Goal: Task Accomplishment & Management: Manage account settings

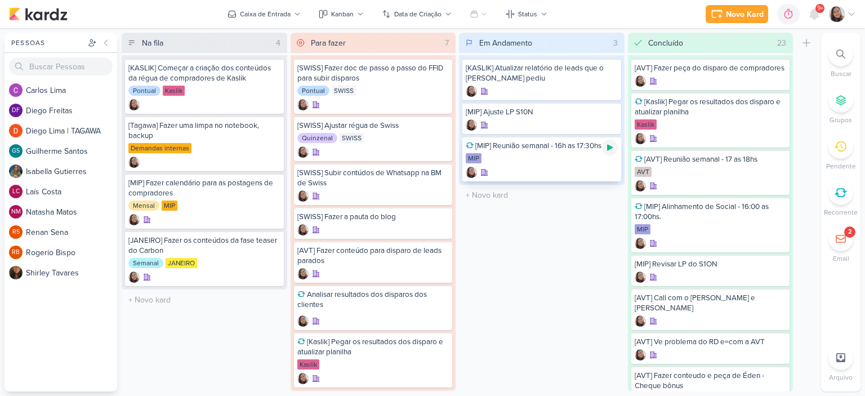
click at [611, 150] on icon at bounding box center [609, 147] width 9 height 9
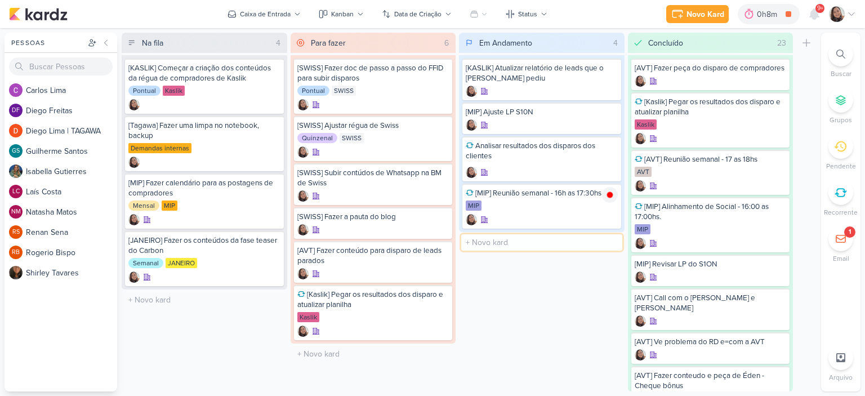
click at [518, 245] on input "text" at bounding box center [541, 242] width 161 height 16
type input "[AVT] DISPARO DO DIA 08/09 - ÉDEN"
click at [531, 248] on div at bounding box center [542, 253] width 152 height 11
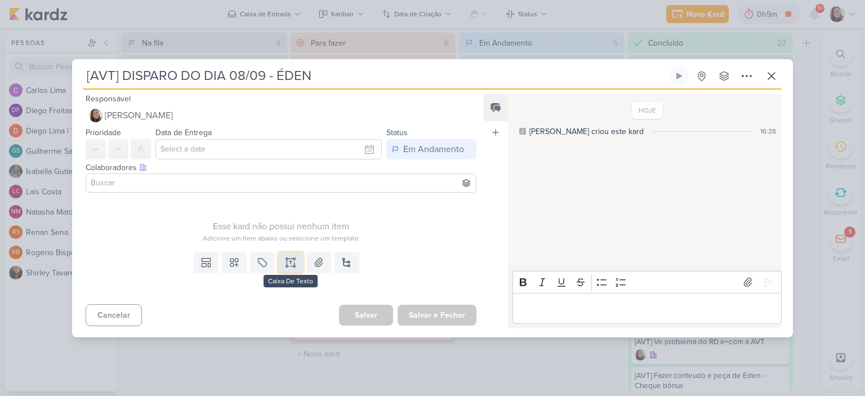
click at [298, 267] on button at bounding box center [290, 262] width 25 height 20
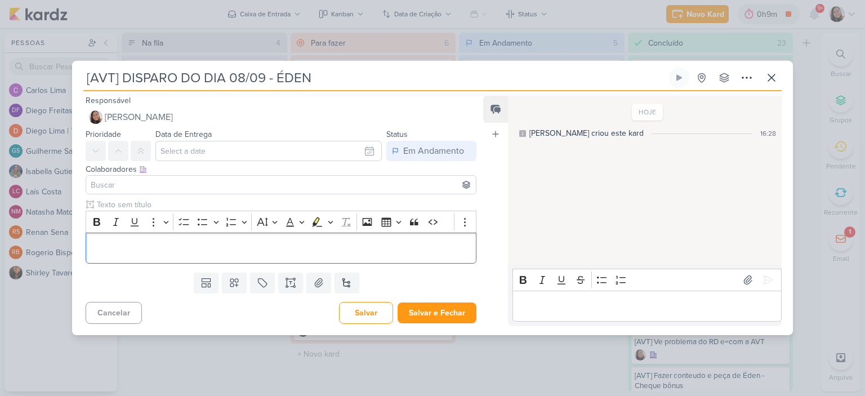
click at [263, 239] on div "Editor editing area: main" at bounding box center [281, 248] width 391 height 31
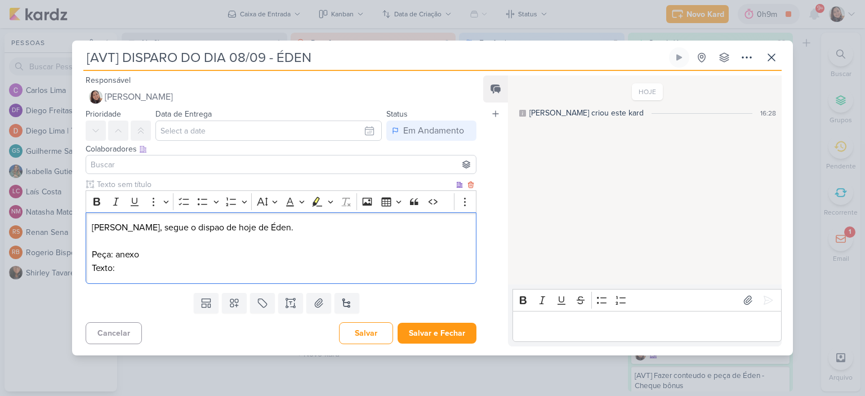
click at [256, 263] on p "Texto:" at bounding box center [281, 268] width 378 height 14
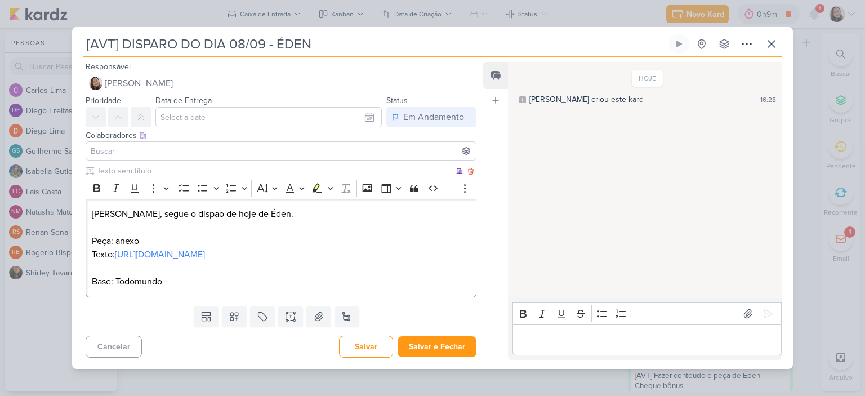
click at [131, 288] on p "Base: Todomundo" at bounding box center [281, 282] width 378 height 14
click at [135, 286] on p "Base: Todomundo" at bounding box center [281, 282] width 378 height 14
click at [307, 317] on button at bounding box center [318, 316] width 25 height 20
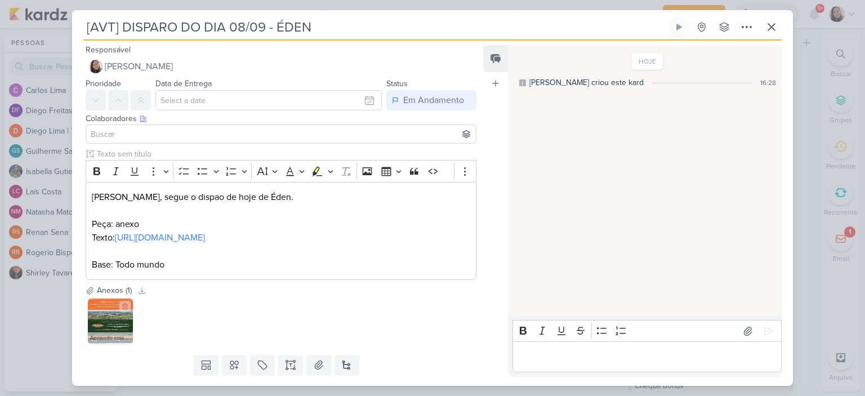
click at [102, 329] on img at bounding box center [110, 320] width 45 height 45
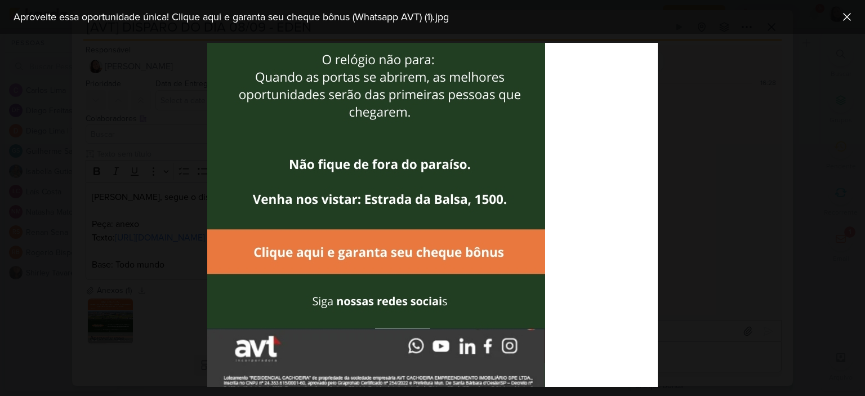
scroll to position [781, 0]
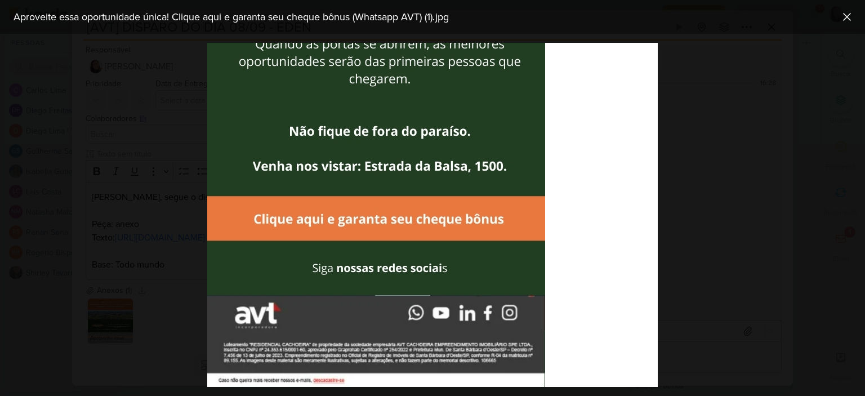
click at [758, 189] on div at bounding box center [432, 215] width 865 height 362
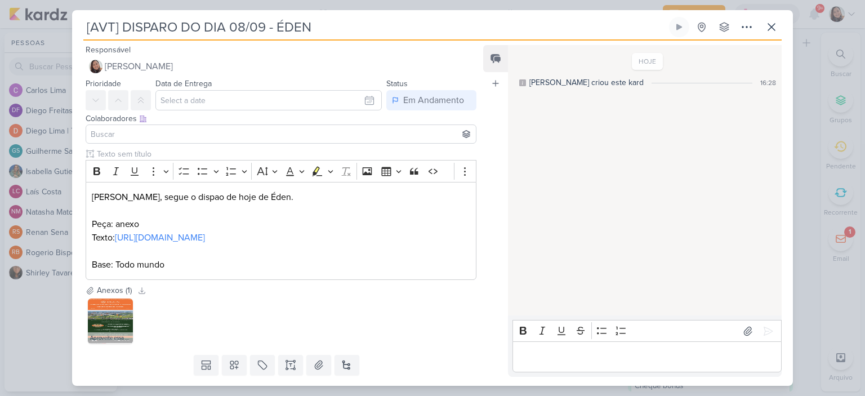
click at [250, 344] on div "Aproveite essa oportunidade única! Clique aqui e garanta seu cheque bônus (What…" at bounding box center [281, 321] width 391 height 50
click at [214, 93] on input "text" at bounding box center [268, 100] width 226 height 20
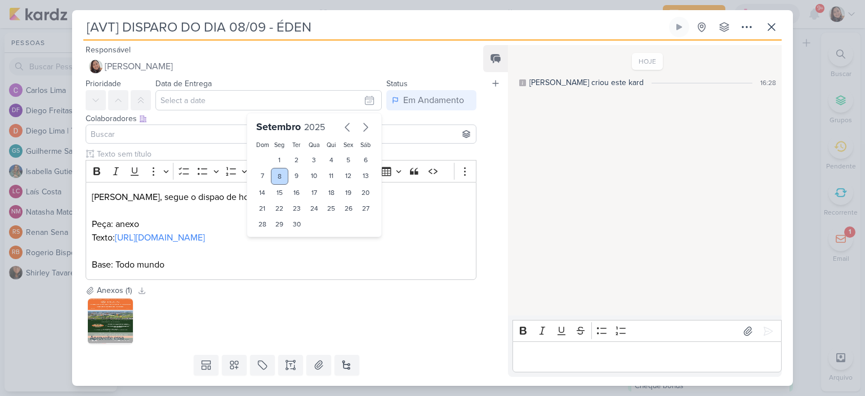
click at [271, 179] on div "8" at bounding box center [279, 176] width 17 height 17
type input "8 de setembro de 2025 às 23:59"
click at [428, 258] on p "Editor editing area: main" at bounding box center [281, 251] width 378 height 14
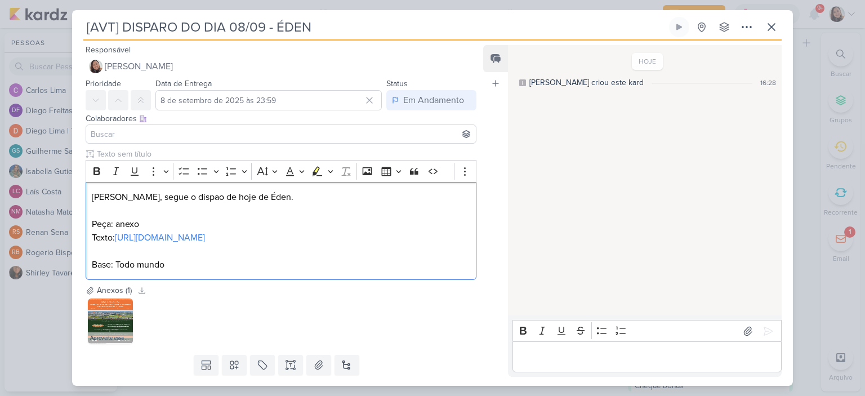
click at [129, 135] on input at bounding box center [280, 134] width 385 height 14
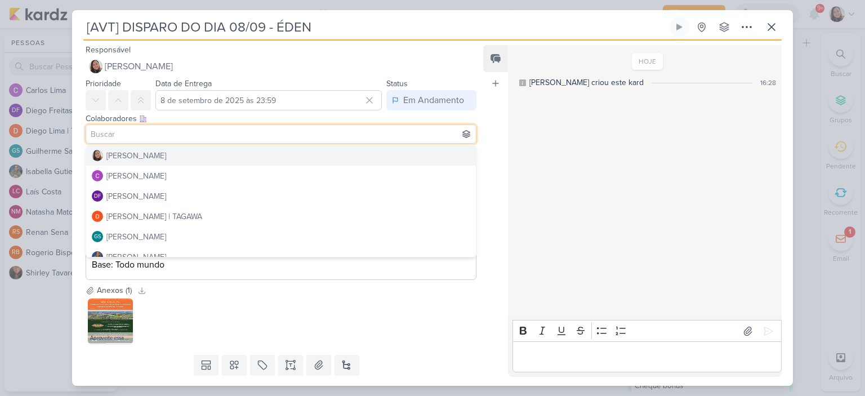
click at [133, 144] on div "Colaboradores Este kard pode ser visível a usuários da sua organização Este kar…" at bounding box center [276, 129] width 409 height 38
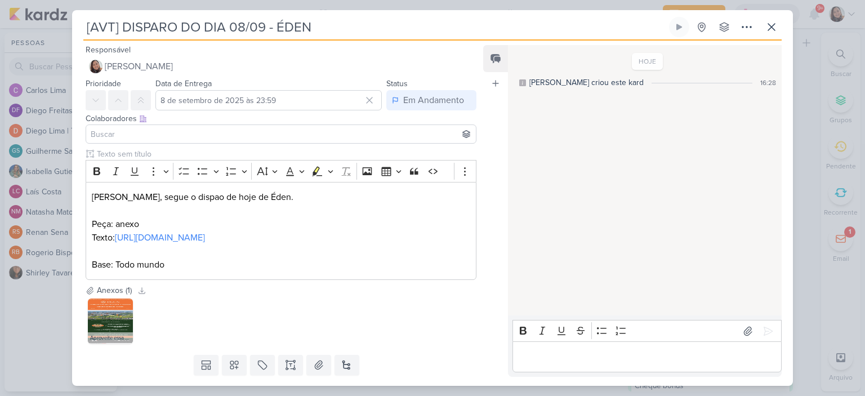
click at [162, 135] on input at bounding box center [280, 134] width 385 height 14
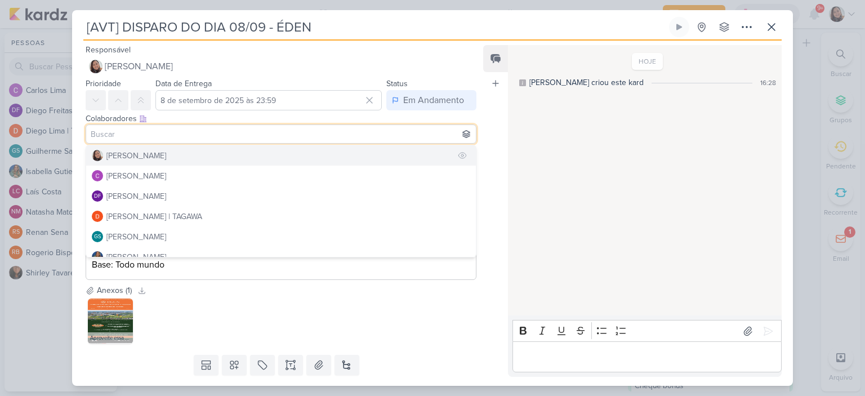
click at [153, 162] on button "[PERSON_NAME]" at bounding box center [281, 155] width 390 height 20
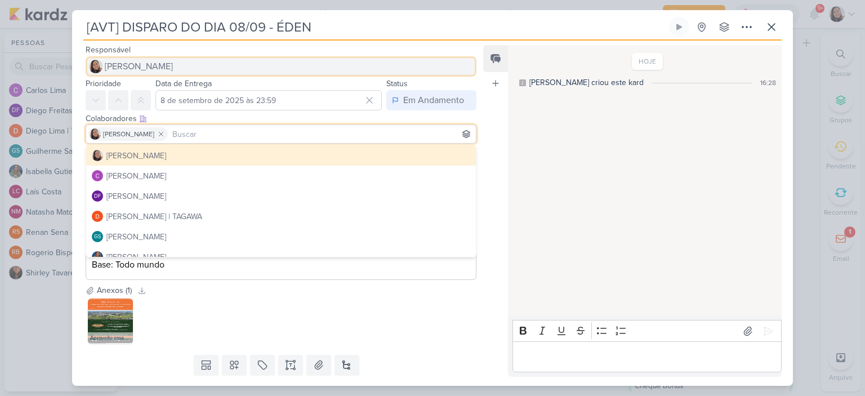
click at [139, 69] on span "[PERSON_NAME]" at bounding box center [139, 67] width 68 height 14
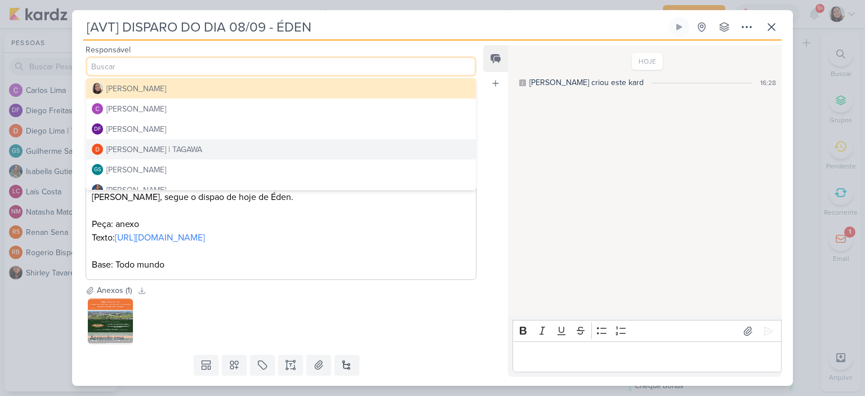
click at [141, 148] on div "Diego Lima | TAGAWA" at bounding box center [154, 150] width 96 height 12
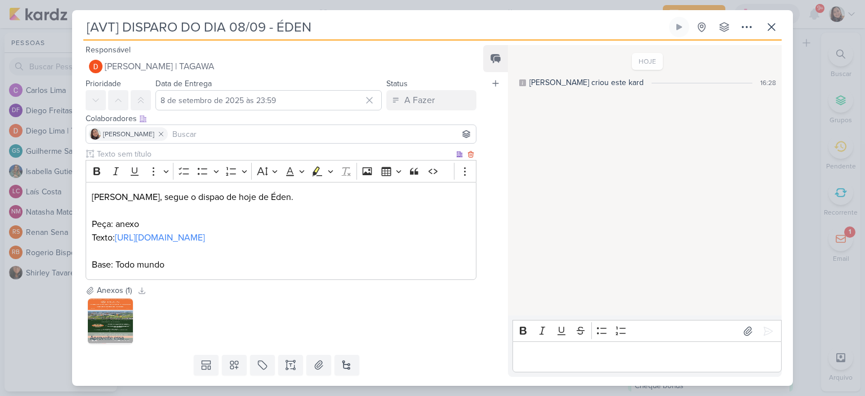
scroll to position [44, 0]
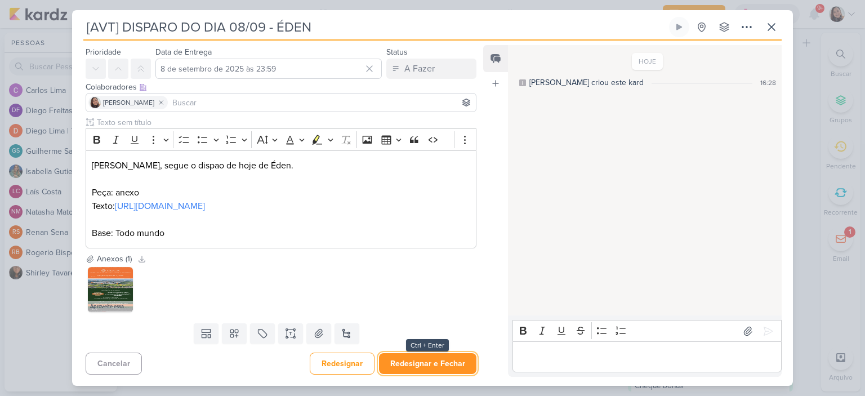
click at [417, 366] on button "Redesignar e Fechar" at bounding box center [427, 363] width 97 height 21
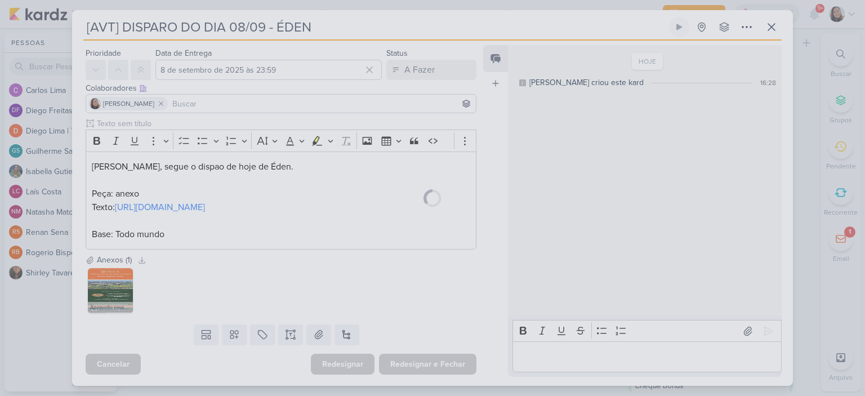
scroll to position [43, 0]
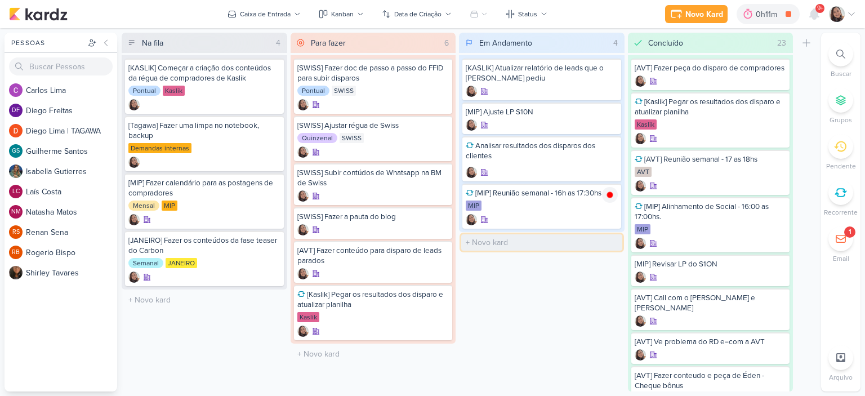
click at [497, 239] on input "text" at bounding box center [541, 242] width 161 height 16
type input "[AVT] Disparo do dia 10/09 - Éden"
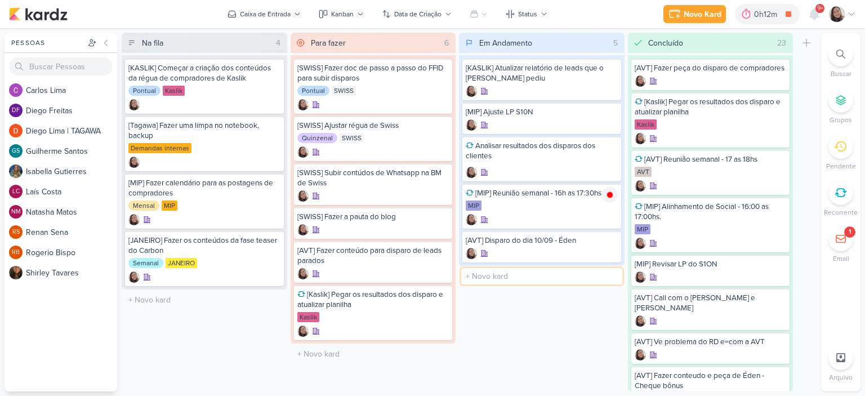
click at [489, 271] on input "text" at bounding box center [541, 276] width 161 height 16
type input "[AVT] disparo do dia 11/09 Éden"
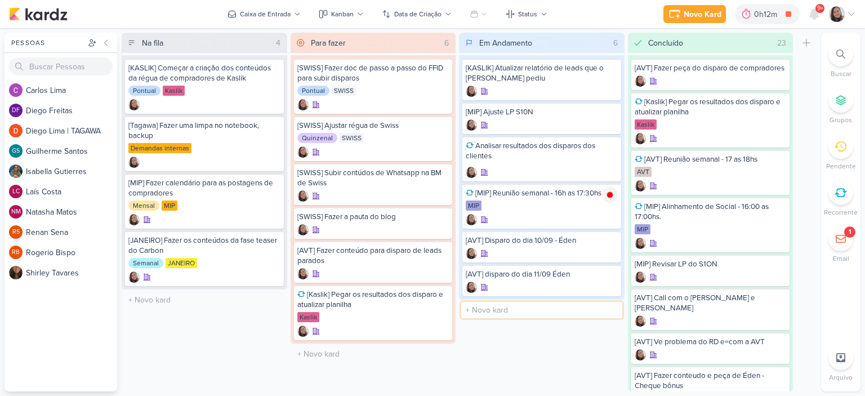
click at [489, 305] on input "text" at bounding box center [541, 310] width 161 height 16
type input "[AVT~Disparo do dia 12/09 - Éden"
click at [608, 148] on icon at bounding box center [610, 148] width 6 height 6
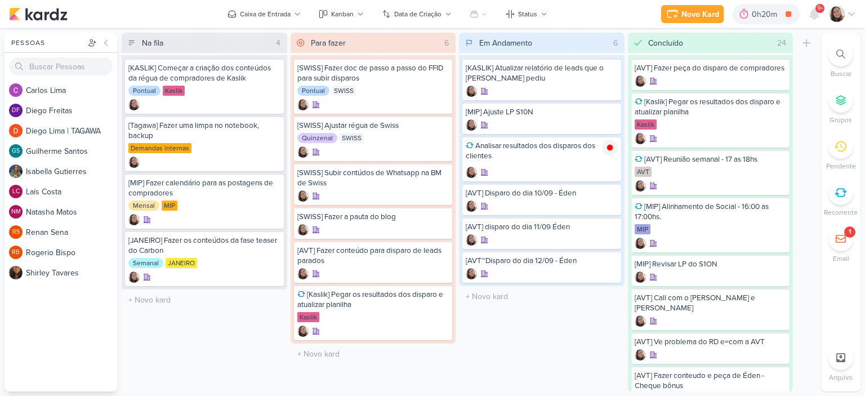
click at [856, 10] on div "Novo Kard Ctrl + k 0h20m Analisar resultados dos disparos dos clientes 0h4m Hoj…" at bounding box center [432, 14] width 865 height 28
click at [851, 13] on icon at bounding box center [851, 14] width 9 height 9
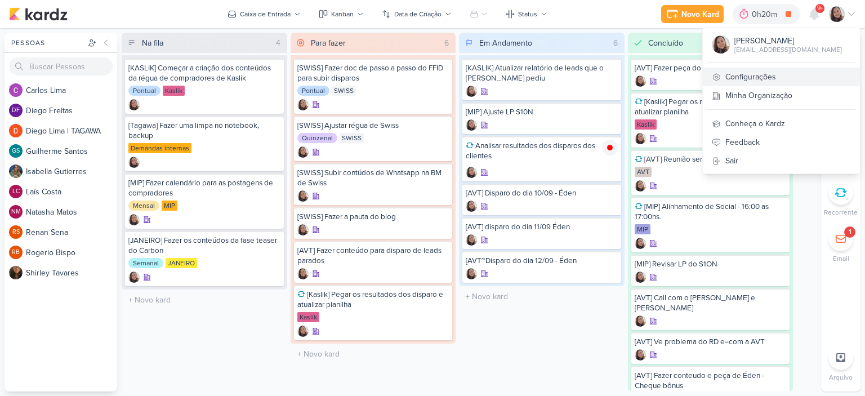
click at [762, 76] on link "Configurações" at bounding box center [781, 77] width 157 height 19
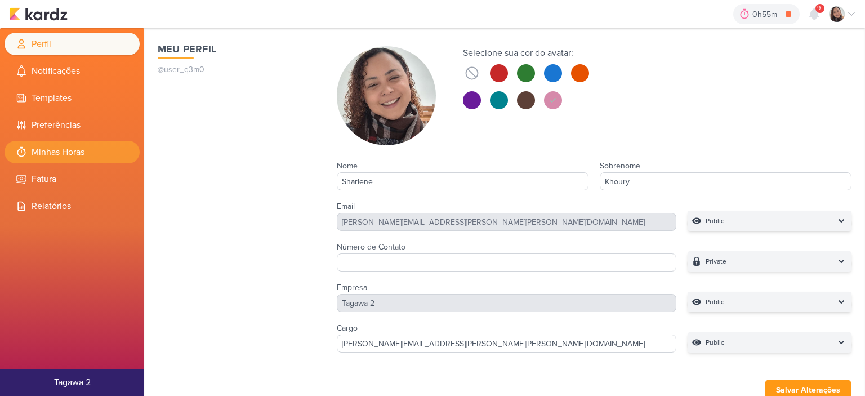
click at [72, 147] on li "Minhas Horas" at bounding box center [72, 152] width 135 height 23
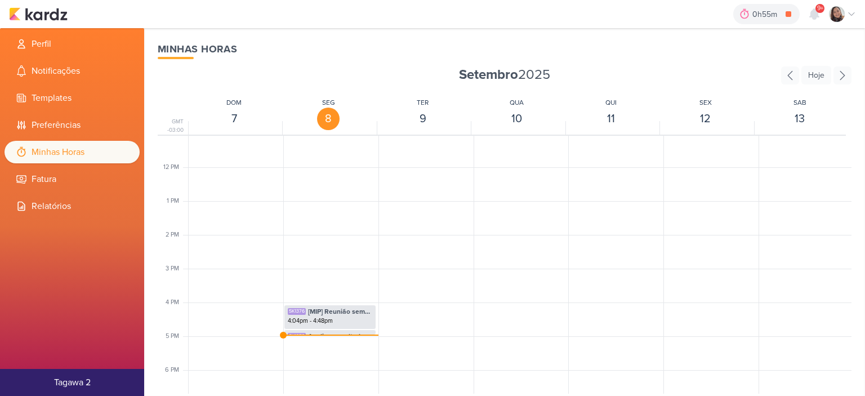
scroll to position [394, 0]
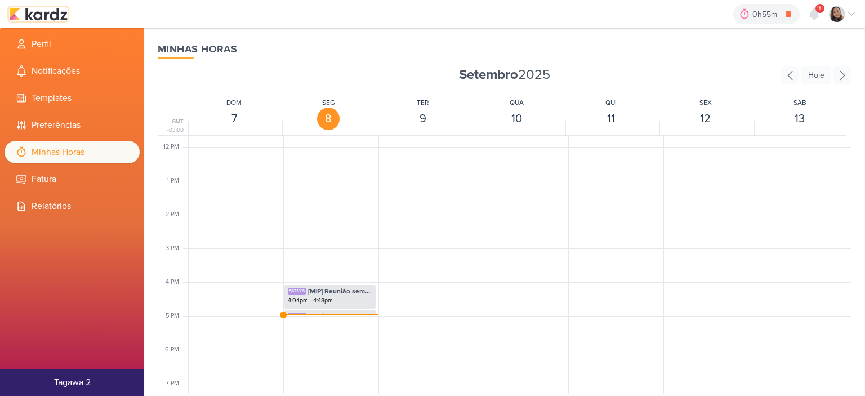
click at [44, 12] on img at bounding box center [38, 14] width 59 height 14
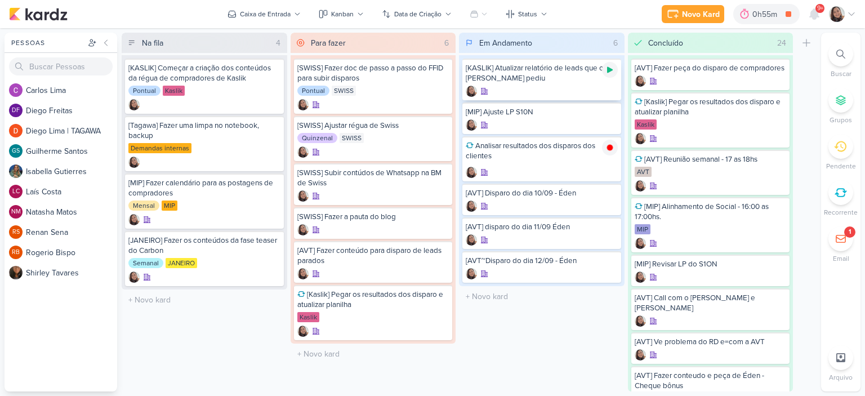
click at [610, 69] on icon at bounding box center [610, 70] width 6 height 6
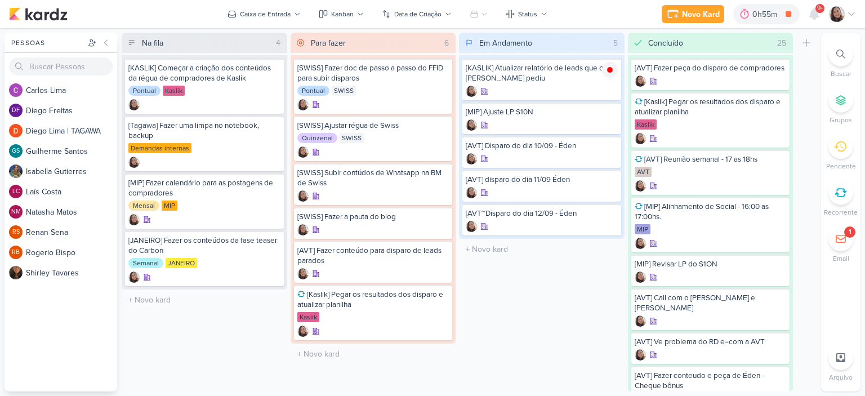
click at [852, 13] on icon at bounding box center [851, 14] width 9 height 9
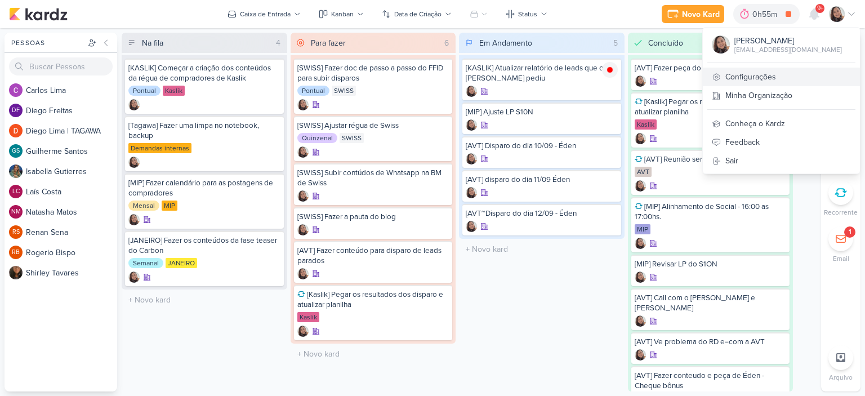
click at [748, 78] on link "Configurações" at bounding box center [781, 77] width 157 height 19
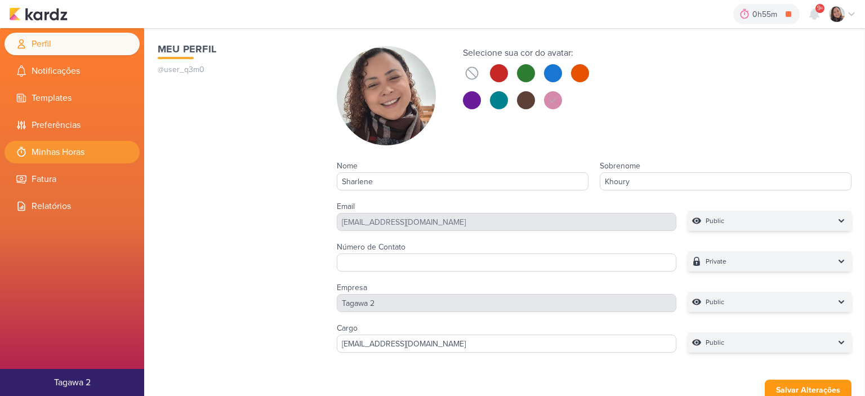
click at [57, 144] on li "Minhas Horas" at bounding box center [72, 152] width 135 height 23
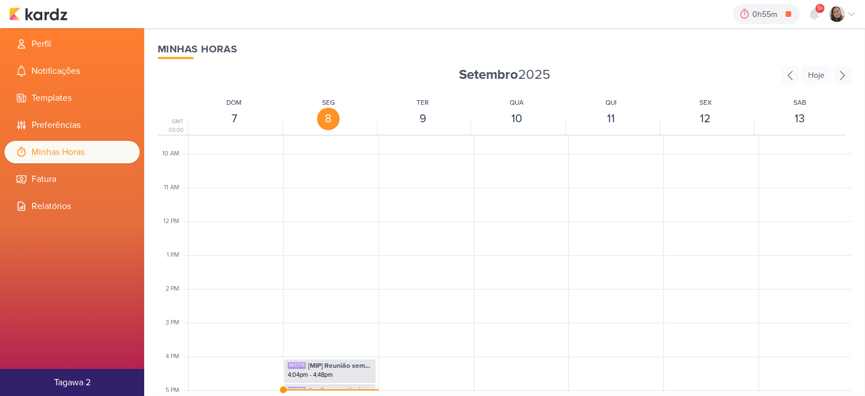
scroll to position [435, 0]
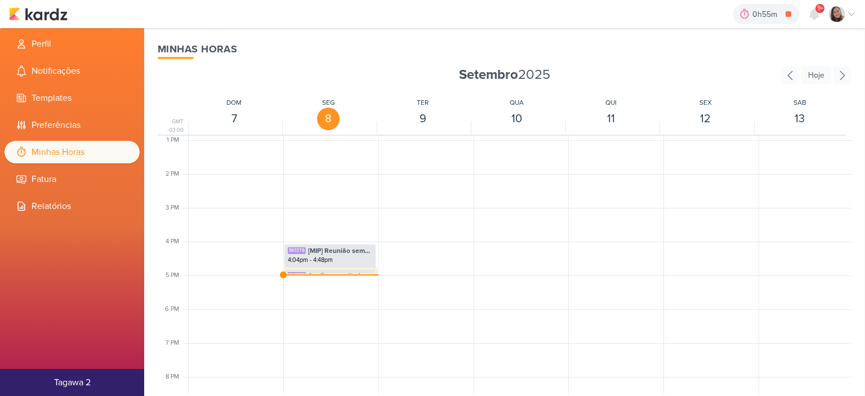
click at [329, 269] on div "SK1373 Analisar resultados dos disparos dos clientes 4:48pm - 4:59pm" at bounding box center [329, 279] width 91 height 21
select select "pm"
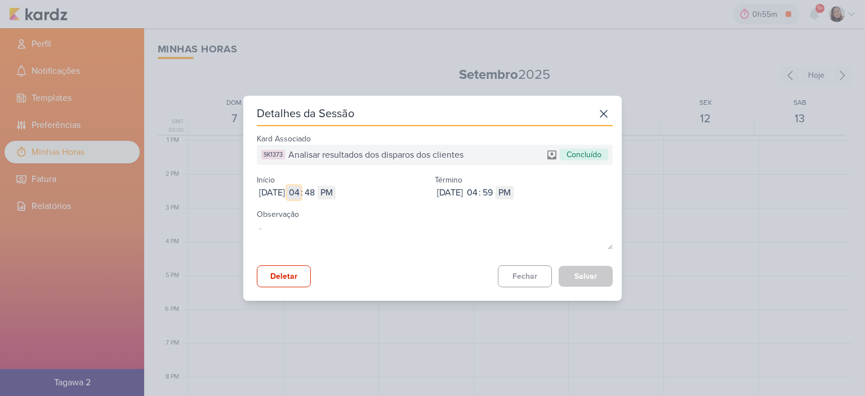
click at [301, 188] on input "04" at bounding box center [294, 193] width 14 height 14
type input "12"
select select "am"
type input "11"
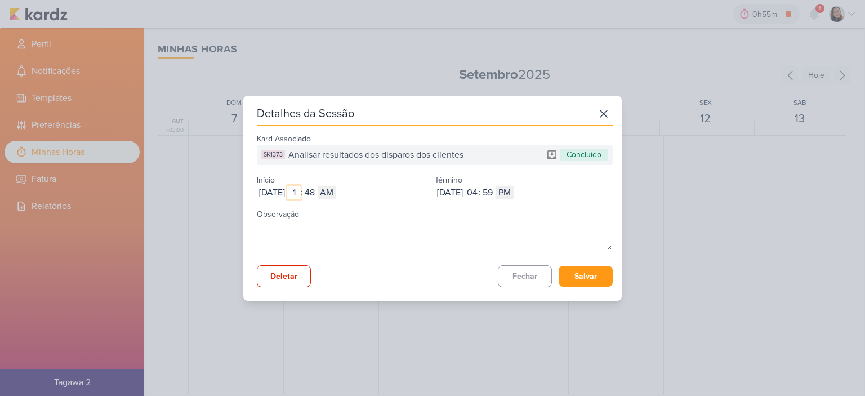
type input "10"
click at [316, 193] on input "48" at bounding box center [310, 193] width 14 height 14
type input "00"
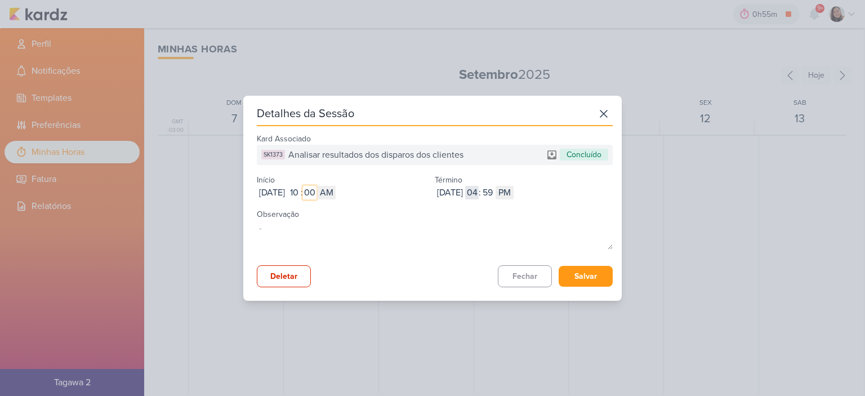
type input "00"
click at [479, 186] on input "04" at bounding box center [472, 193] width 14 height 14
type input "11"
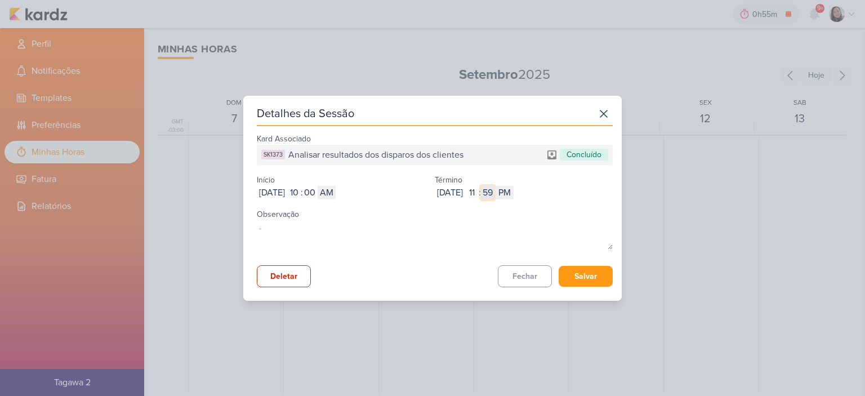
click at [494, 187] on input "59" at bounding box center [488, 193] width 14 height 14
type input "47"
click at [513, 196] on select "AM PM" at bounding box center [504, 193] width 18 height 14
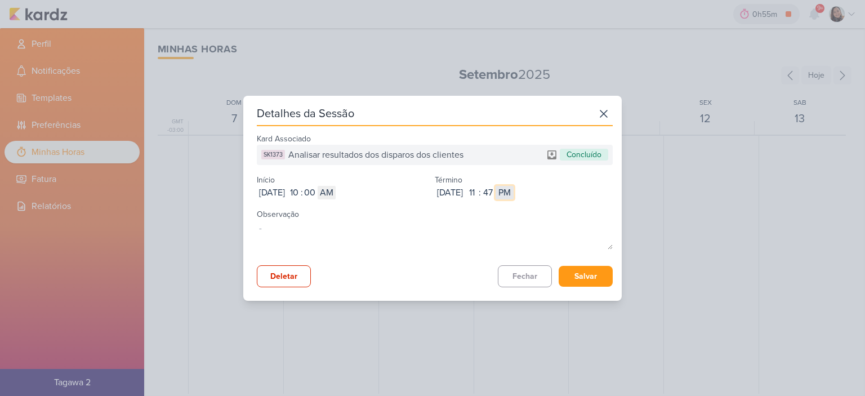
select select "am"
click at [513, 186] on select "AM PM" at bounding box center [504, 193] width 18 height 14
click at [582, 279] on button "Salvar" at bounding box center [586, 276] width 54 height 21
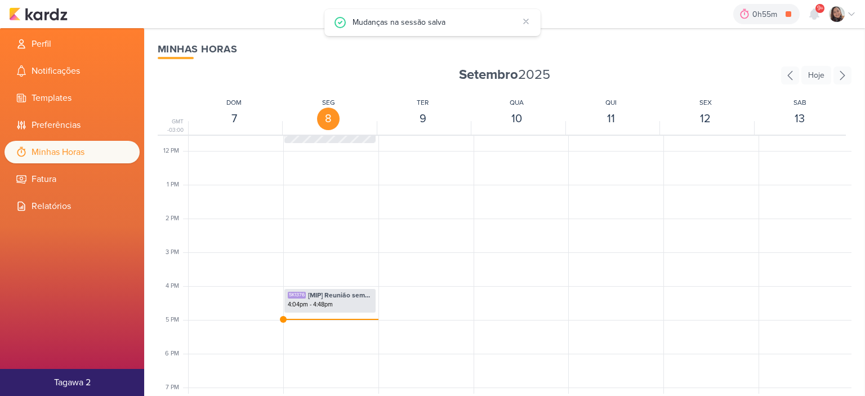
scroll to position [322, 0]
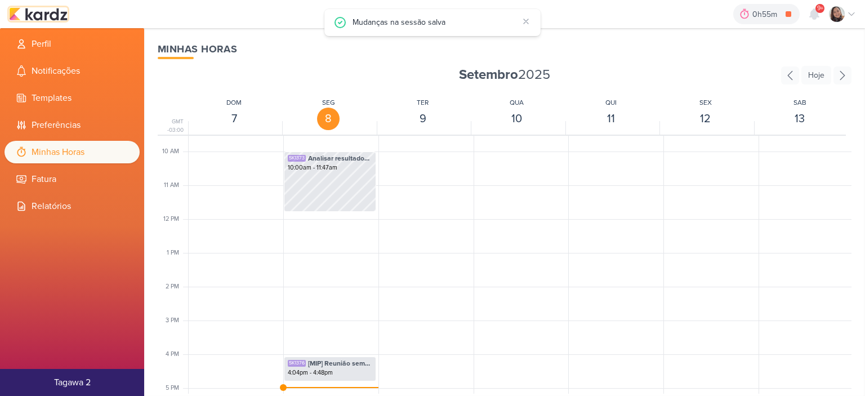
click at [63, 13] on img at bounding box center [38, 14] width 59 height 14
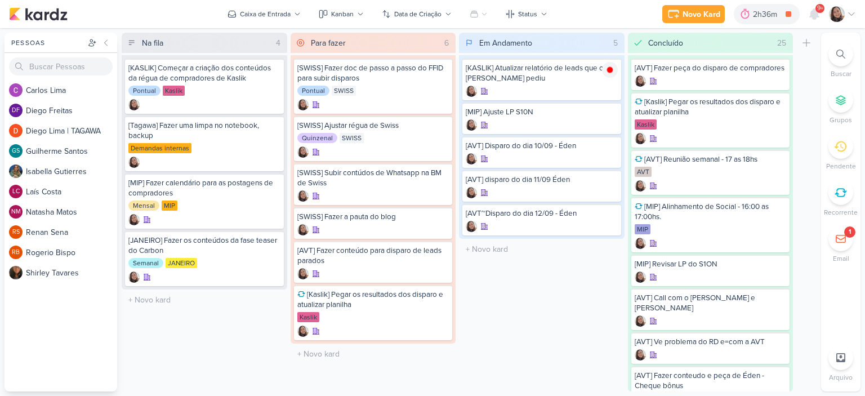
click at [849, 11] on icon at bounding box center [851, 14] width 9 height 9
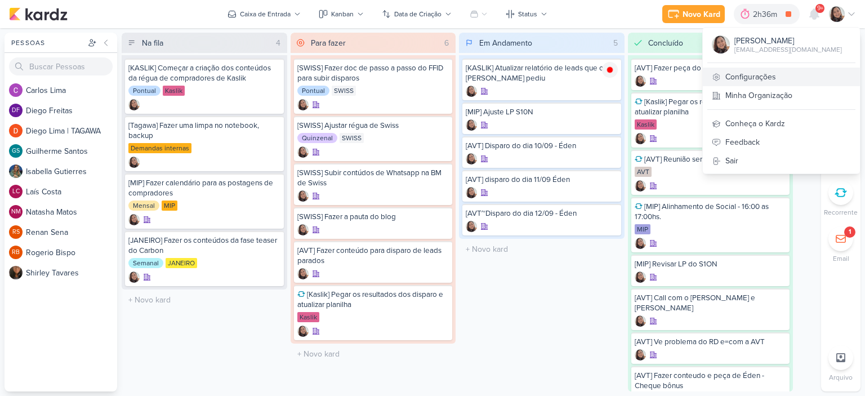
click at [756, 74] on link "Configurações" at bounding box center [781, 77] width 157 height 19
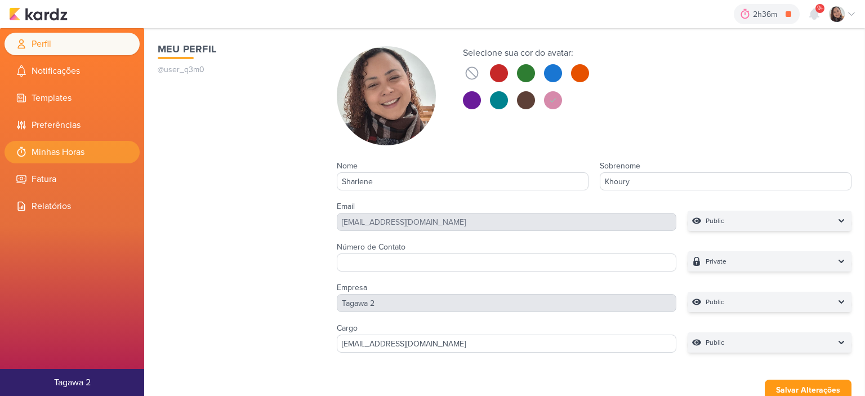
click at [61, 146] on li "Minhas Horas" at bounding box center [72, 152] width 135 height 23
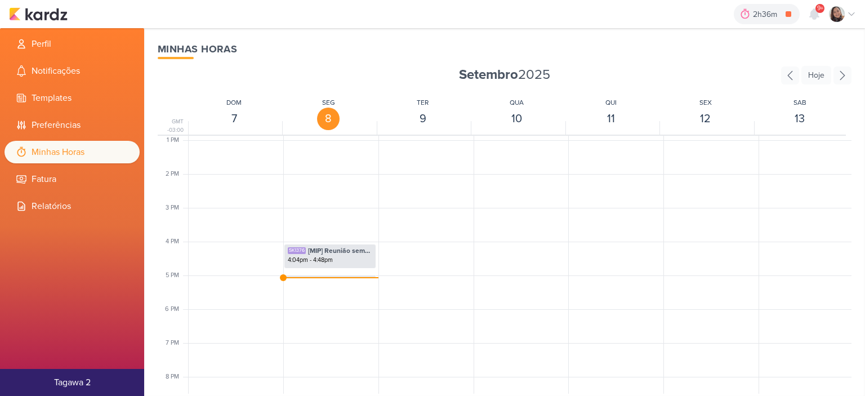
scroll to position [491, 0]
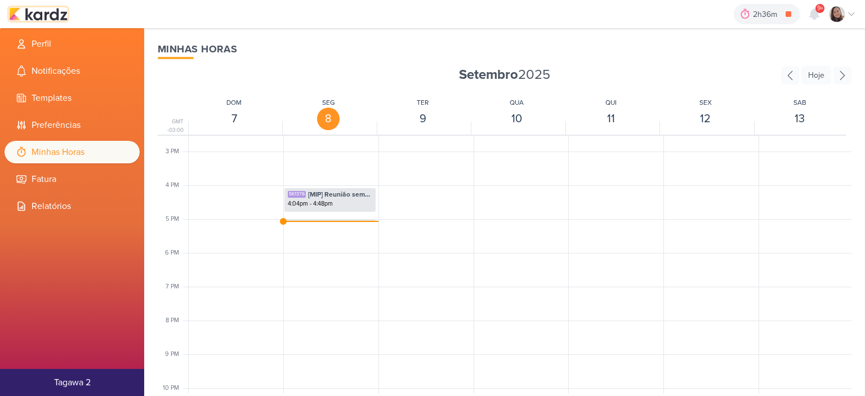
click at [47, 15] on img at bounding box center [38, 14] width 59 height 14
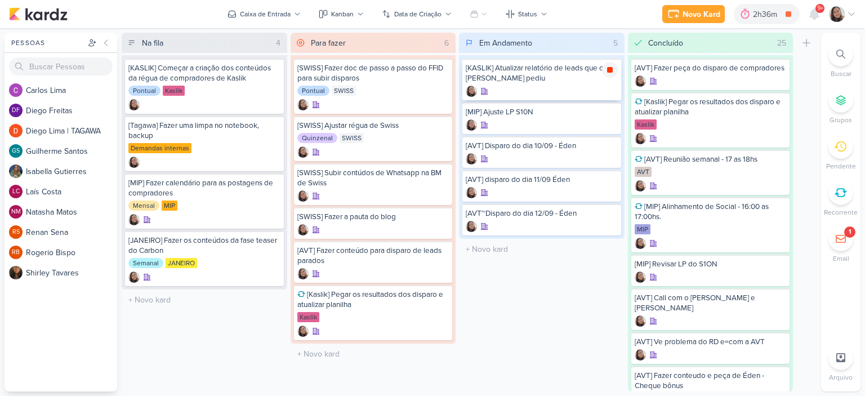
click at [609, 67] on icon at bounding box center [610, 70] width 6 height 6
click at [849, 13] on icon at bounding box center [851, 14] width 9 height 9
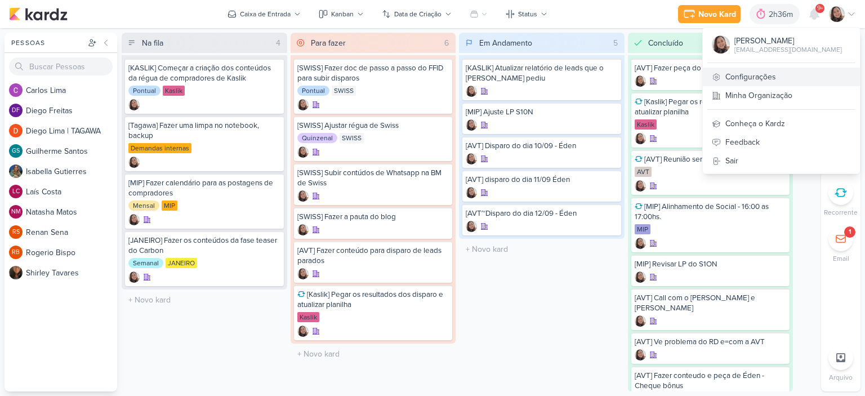
click at [748, 74] on link "Configurações" at bounding box center [781, 77] width 157 height 19
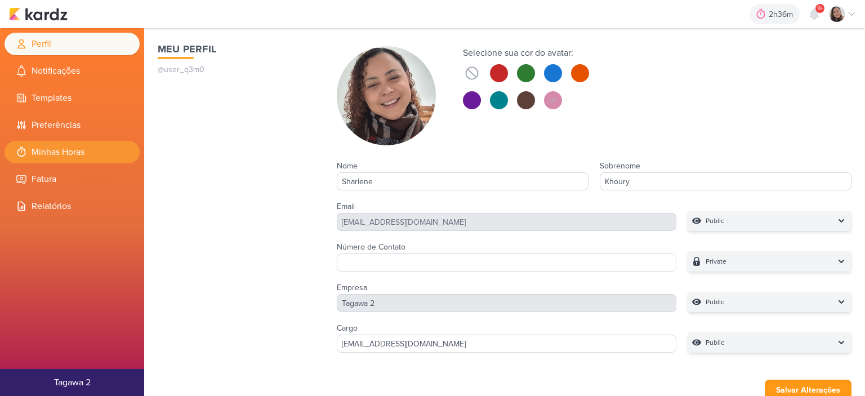
click at [60, 146] on li "Minhas Horas" at bounding box center [72, 152] width 135 height 23
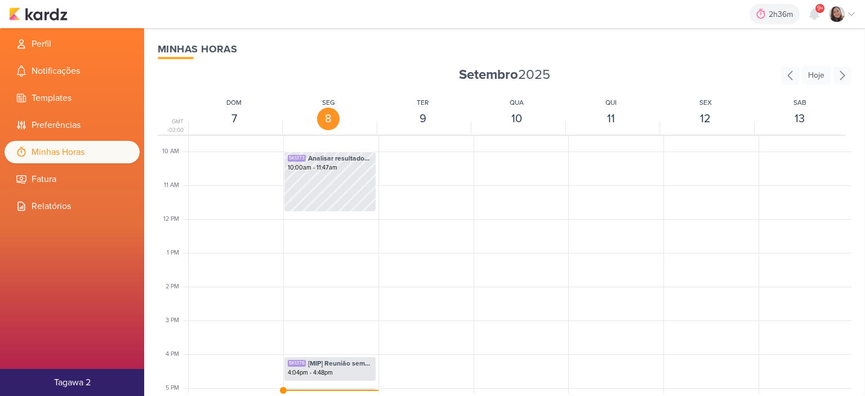
scroll to position [435, 0]
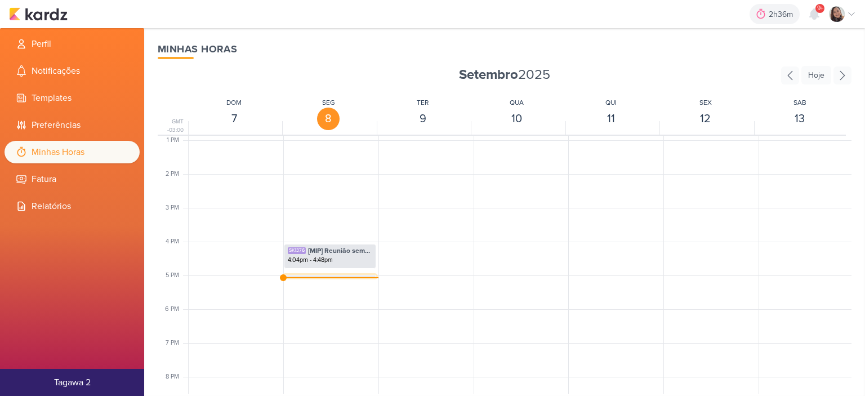
click at [309, 275] on div "SK1311 [KASLIK] Atualizar relatório de leads que o Otávio pediu 4:59pm - 5:05pm" at bounding box center [329, 285] width 91 height 21
select select "pm"
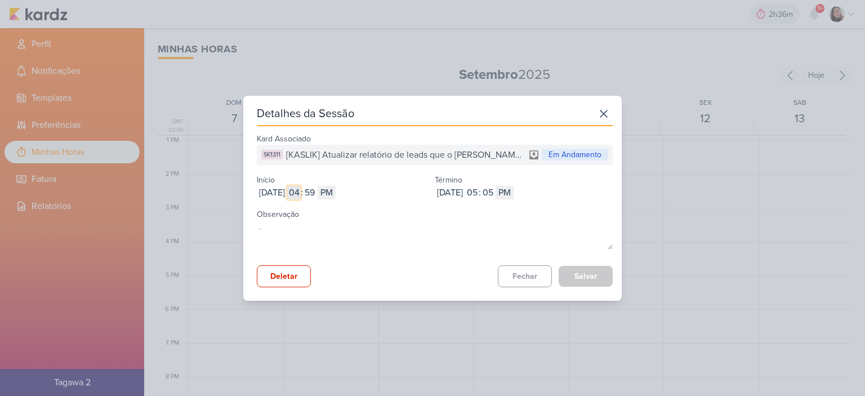
click at [301, 193] on input "04" at bounding box center [294, 193] width 14 height 14
type input "11"
click at [316, 194] on input "59" at bounding box center [310, 193] width 14 height 14
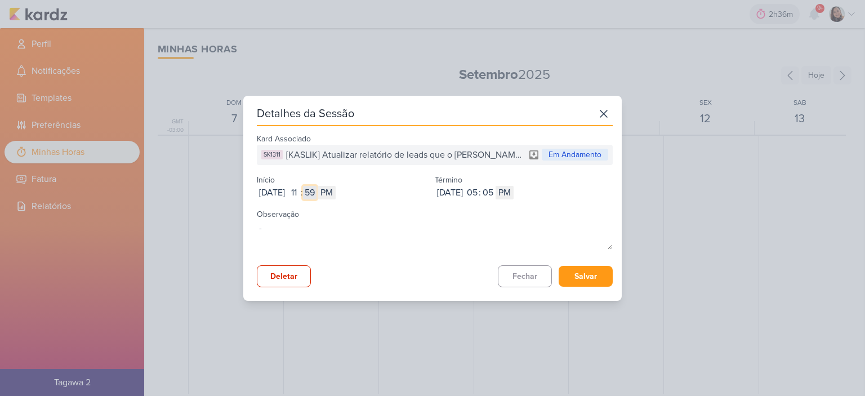
click at [316, 194] on input "59" at bounding box center [310, 193] width 14 height 14
type input "47"
click at [336, 195] on select "AM PM" at bounding box center [327, 193] width 18 height 14
select select "am"
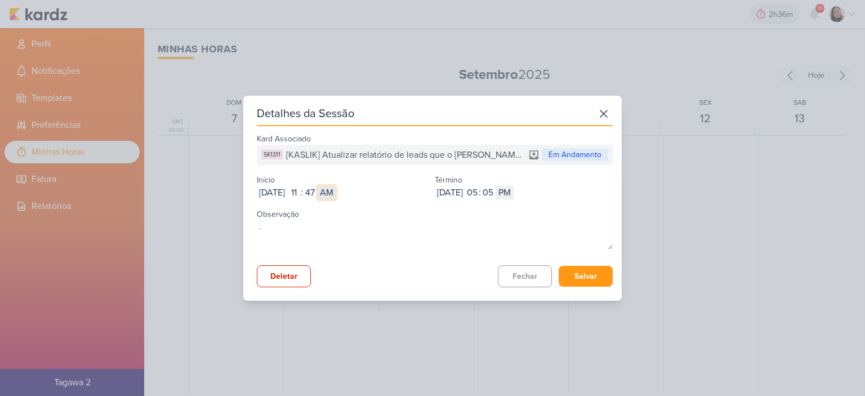
click at [336, 186] on select "AM PM" at bounding box center [327, 193] width 18 height 14
click at [479, 189] on input "05" at bounding box center [472, 193] width 14 height 14
type input "12"
select select "am"
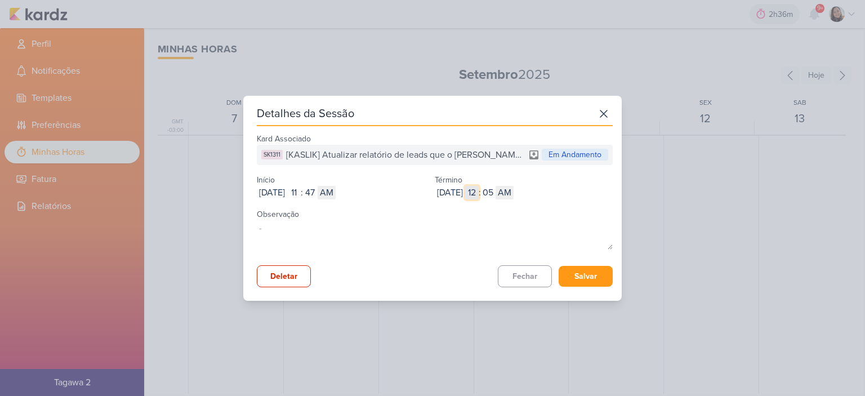
type input "12"
type input "1"
type input "2"
click at [494, 193] on input "05" at bounding box center [488, 193] width 14 height 14
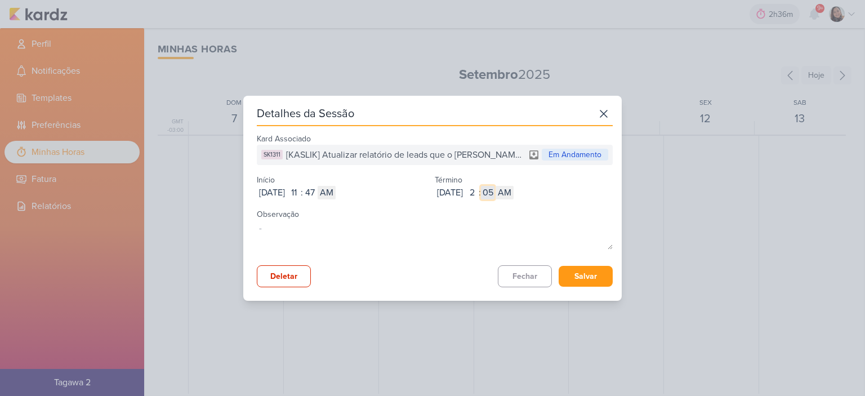
click at [494, 193] on input "05" at bounding box center [488, 193] width 14 height 14
type input "35"
click at [513, 194] on select "AM PM" at bounding box center [504, 193] width 18 height 14
select select "pm"
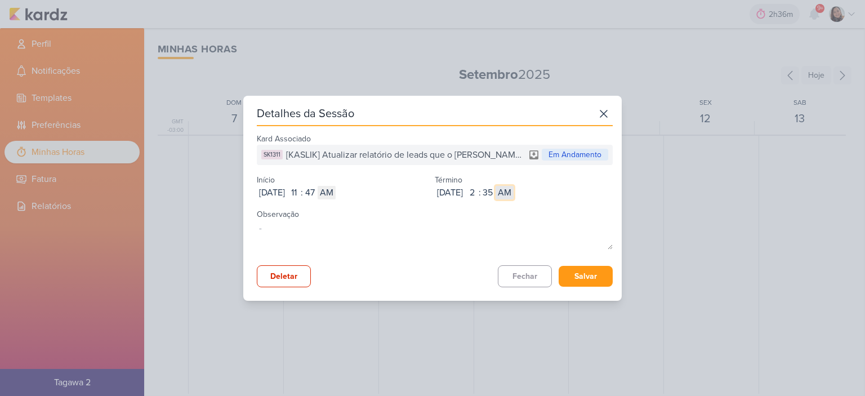
click at [513, 186] on select "AM PM" at bounding box center [504, 193] width 18 height 14
click at [589, 274] on button "Salvar" at bounding box center [586, 276] width 54 height 21
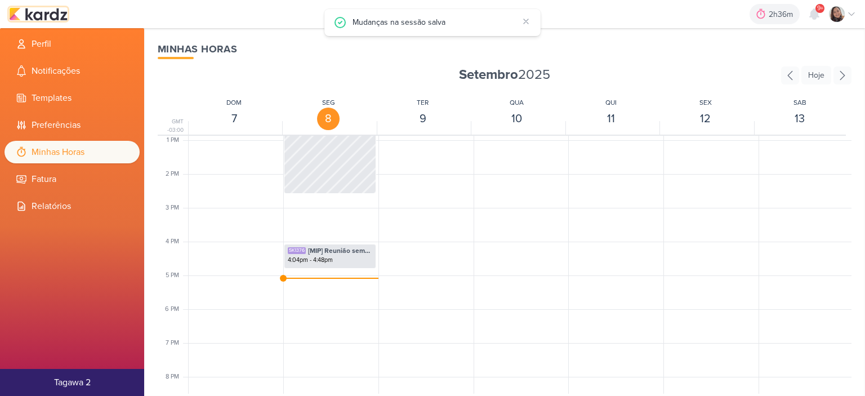
click at [52, 15] on img at bounding box center [38, 14] width 59 height 14
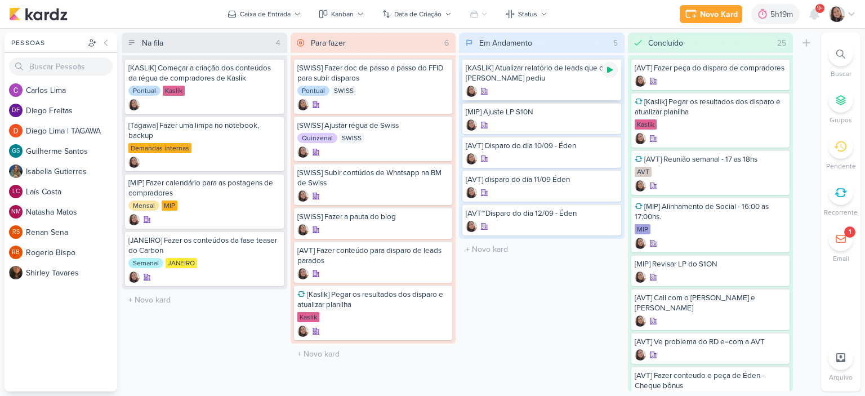
click at [607, 67] on icon at bounding box center [610, 70] width 6 height 6
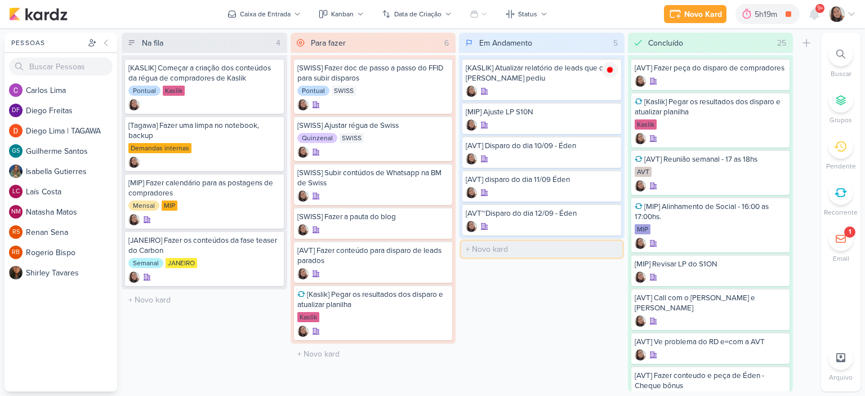
click at [507, 248] on input "text" at bounding box center [541, 249] width 161 height 16
type input "[MIP] Reenvio"
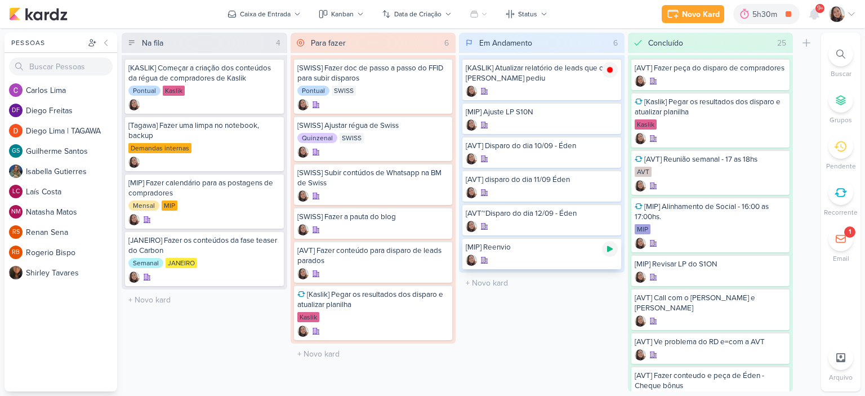
click at [608, 246] on icon at bounding box center [610, 249] width 6 height 6
click at [853, 7] on div at bounding box center [842, 14] width 27 height 16
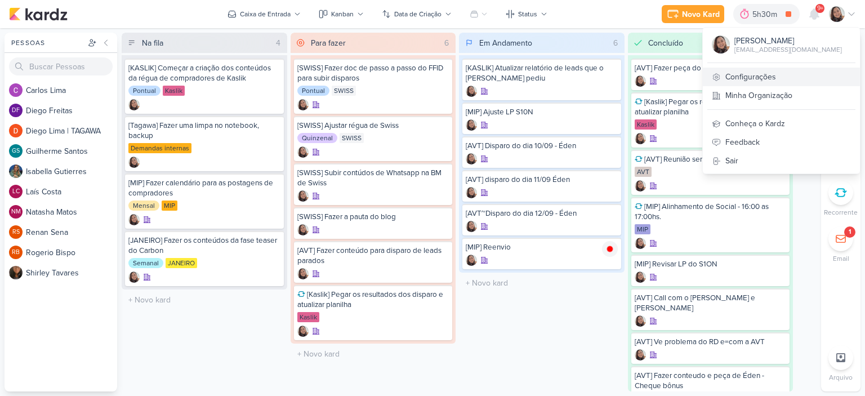
click at [754, 75] on link "Configurações" at bounding box center [781, 77] width 157 height 19
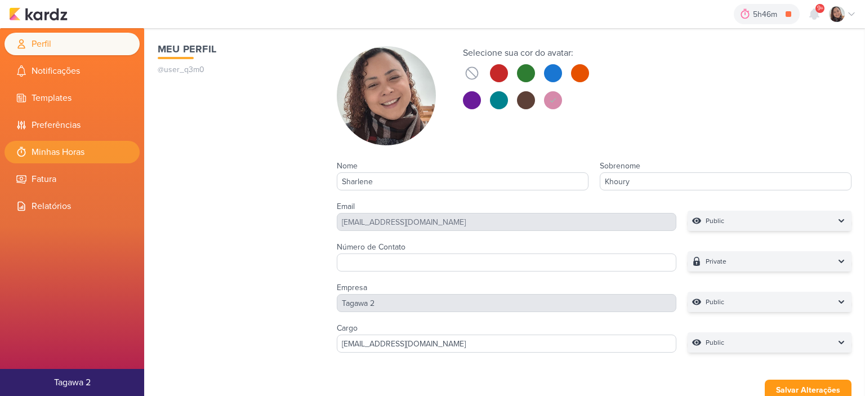
click at [68, 142] on li "Minhas Horas" at bounding box center [72, 152] width 135 height 23
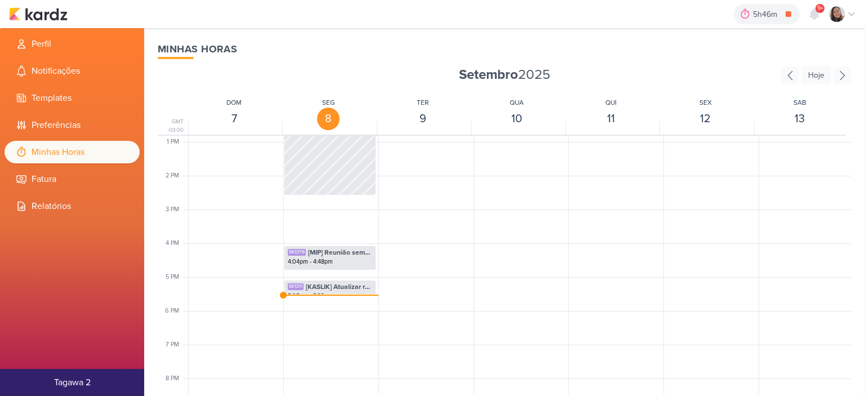
scroll to position [435, 0]
click at [336, 284] on span "[KASLIK] Atualizar relatório de leads que o [PERSON_NAME] pediu" at bounding box center [339, 285] width 66 height 10
select select "pm"
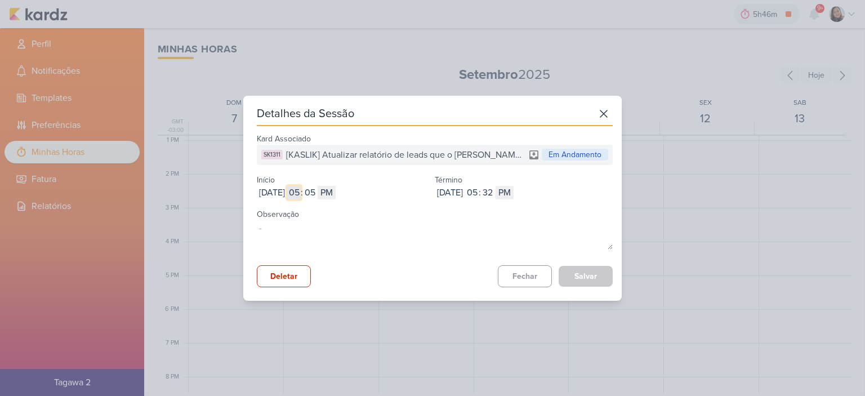
click at [301, 195] on input "05" at bounding box center [294, 193] width 14 height 14
type input "3"
click at [316, 199] on input "05" at bounding box center [310, 193] width 14 height 14
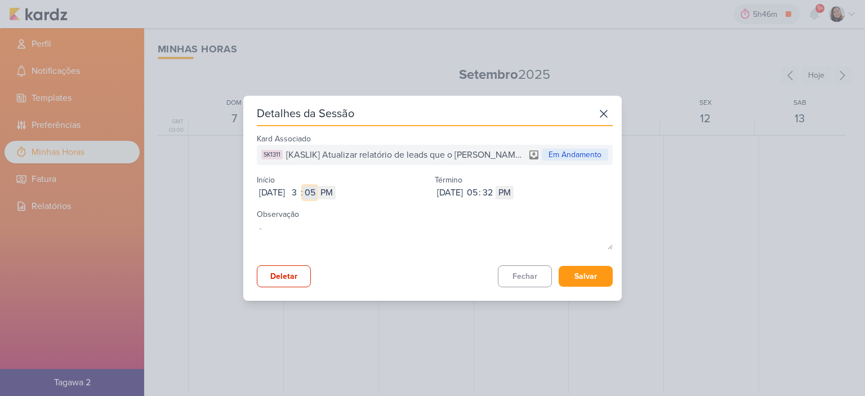
click at [316, 199] on input "05" at bounding box center [310, 193] width 14 height 14
type input "44"
click at [479, 193] on input "05" at bounding box center [472, 193] width 14 height 14
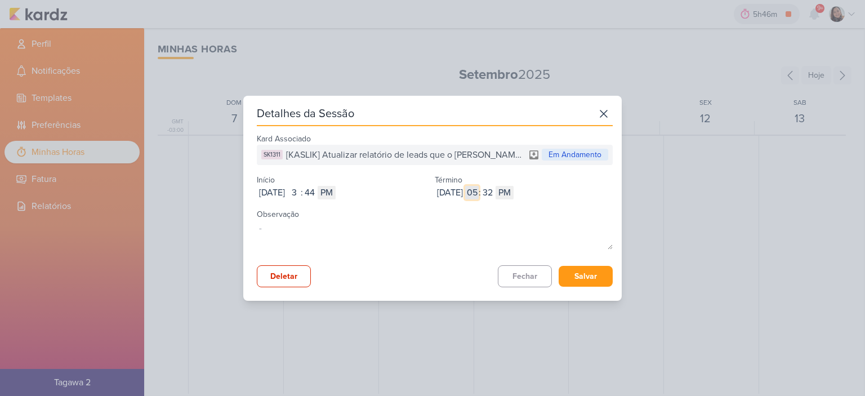
type input "4"
click at [494, 193] on input "32" at bounding box center [488, 193] width 14 height 14
type input "00"
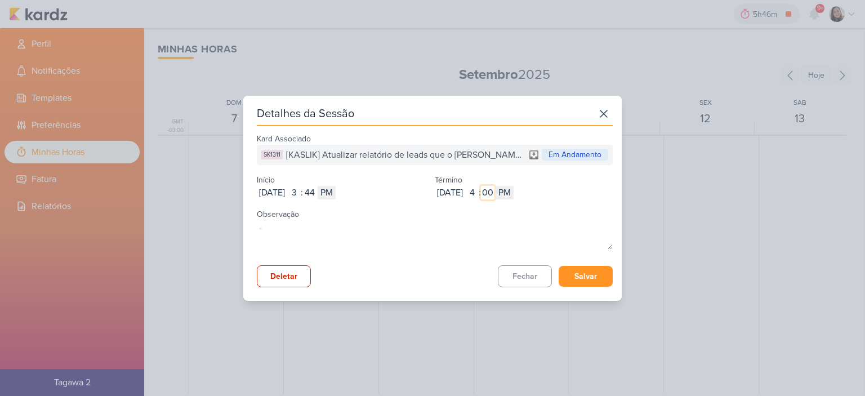
type input "00"
click at [597, 284] on button "Salvar" at bounding box center [586, 276] width 54 height 21
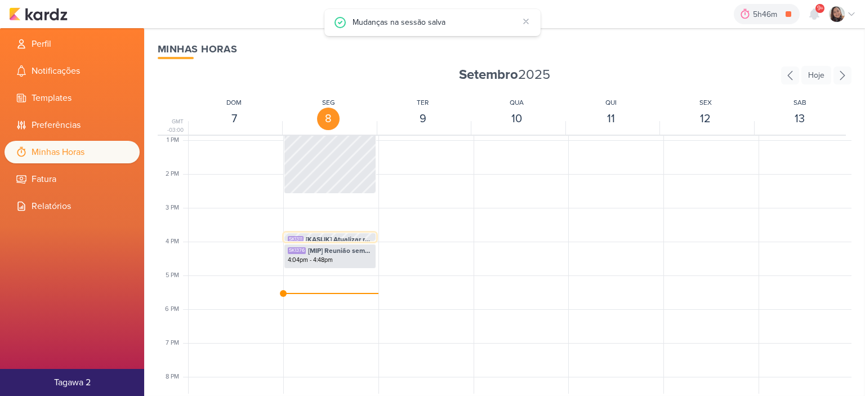
click at [320, 233] on div "SK1311 [KASLIK] Atualizar relatório de leads que o [PERSON_NAME] pediu 3:44pm -…" at bounding box center [329, 243] width 91 height 21
select select "pm"
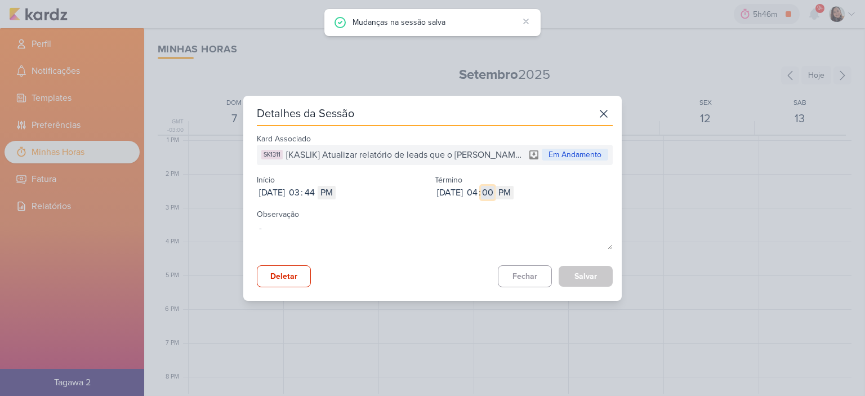
click at [494, 190] on input "00" at bounding box center [488, 193] width 14 height 14
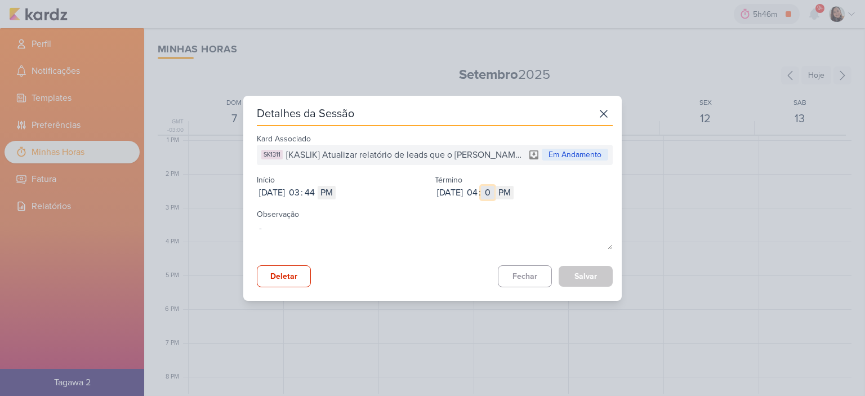
type input "04"
click at [586, 268] on button "Salvar" at bounding box center [586, 276] width 54 height 21
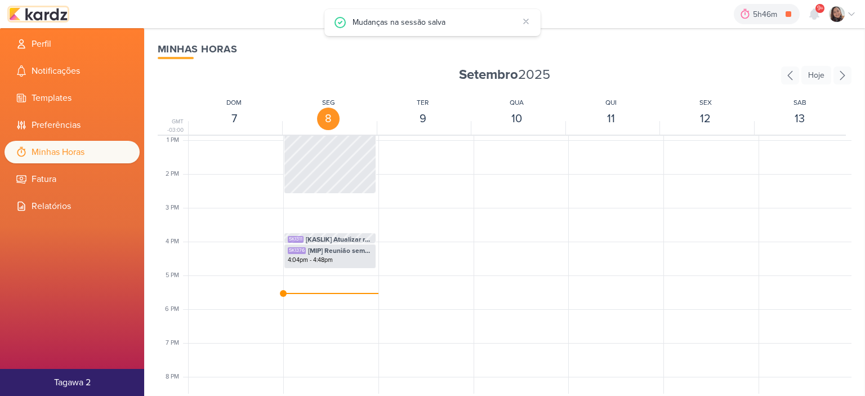
click at [47, 8] on img at bounding box center [38, 14] width 59 height 14
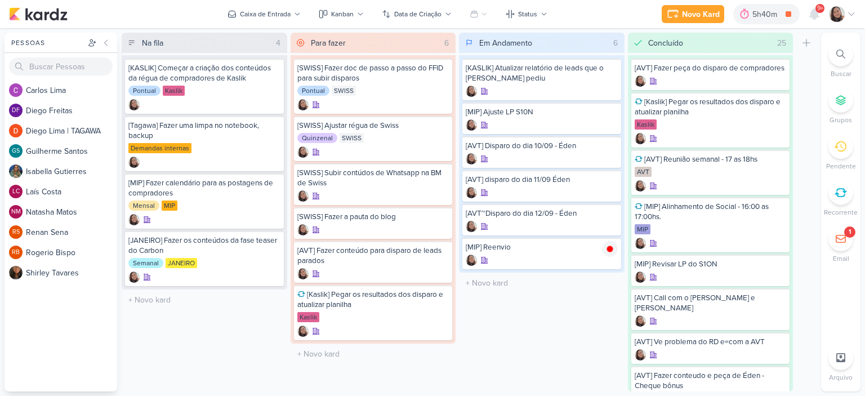
click at [849, 13] on icon at bounding box center [851, 14] width 6 height 3
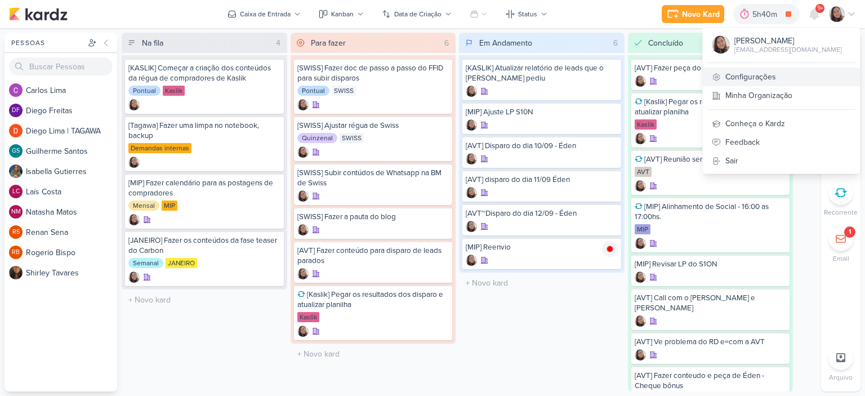
click at [769, 78] on link "Configurações" at bounding box center [781, 77] width 157 height 19
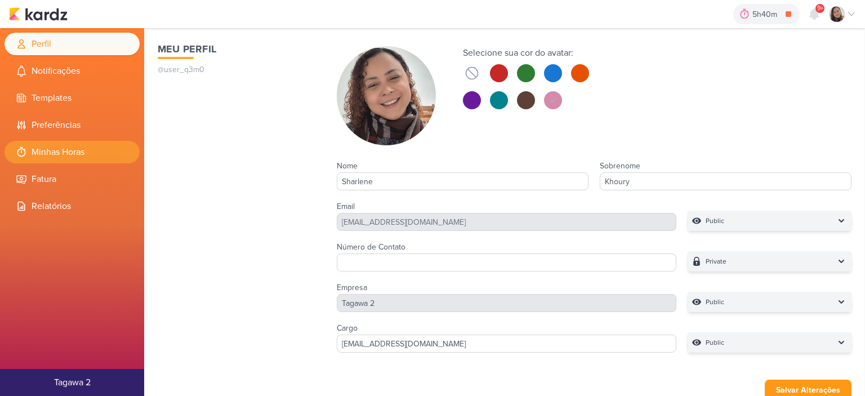
click at [86, 154] on li "Minhas Horas" at bounding box center [72, 152] width 135 height 23
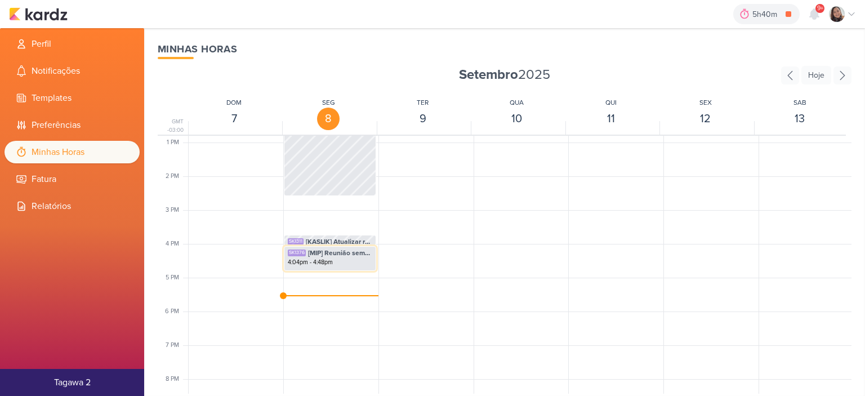
scroll to position [435, 0]
click at [50, 10] on img at bounding box center [38, 14] width 59 height 14
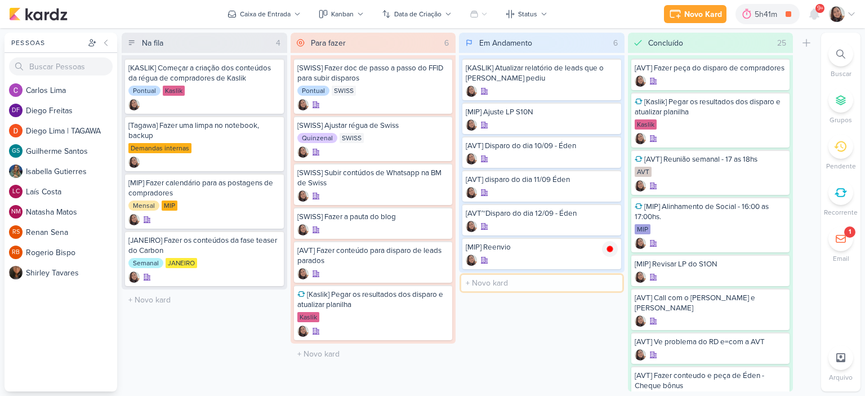
click at [521, 287] on input "text" at bounding box center [541, 283] width 161 height 16
type input "[KASLIK] Fzaer conteúdos de Kaslik"
click at [854, 15] on icon at bounding box center [851, 14] width 9 height 9
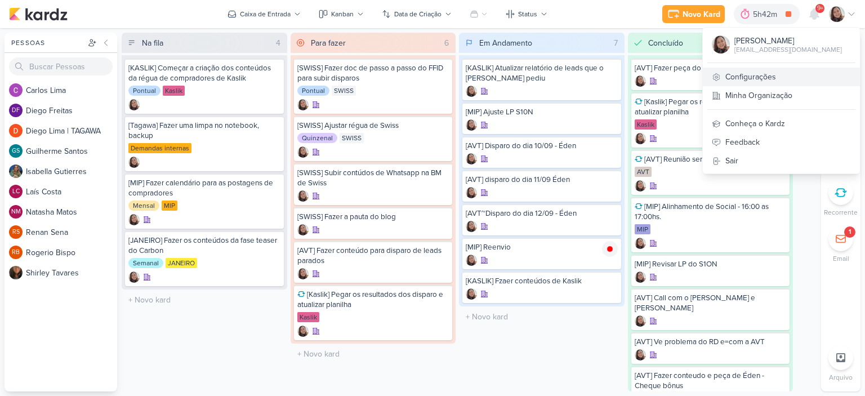
click at [768, 74] on link "Configurações" at bounding box center [781, 77] width 157 height 19
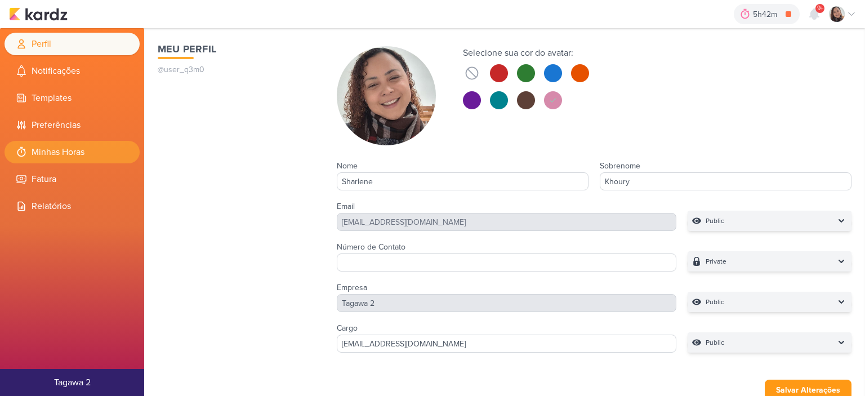
click at [74, 158] on li "Minhas Horas" at bounding box center [72, 152] width 135 height 23
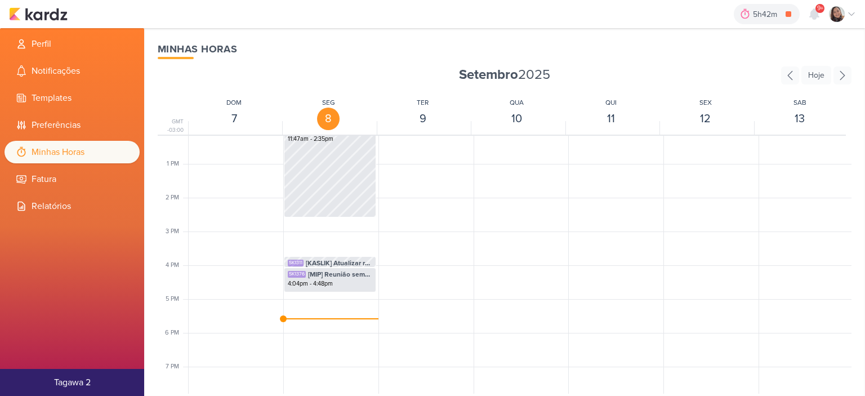
scroll to position [491, 0]
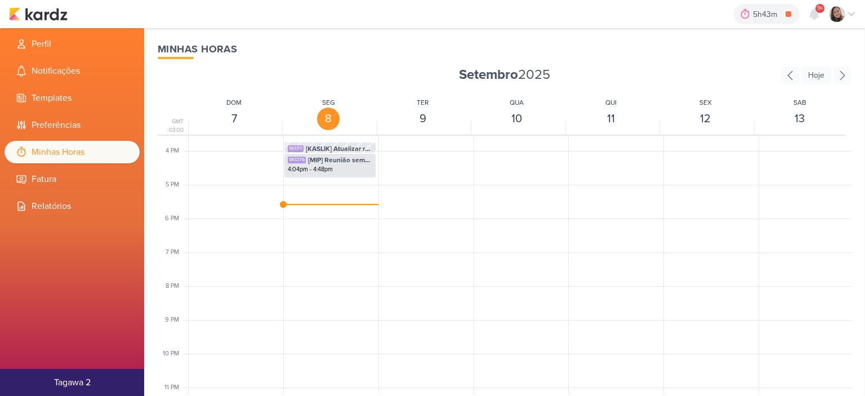
scroll to position [547, 0]
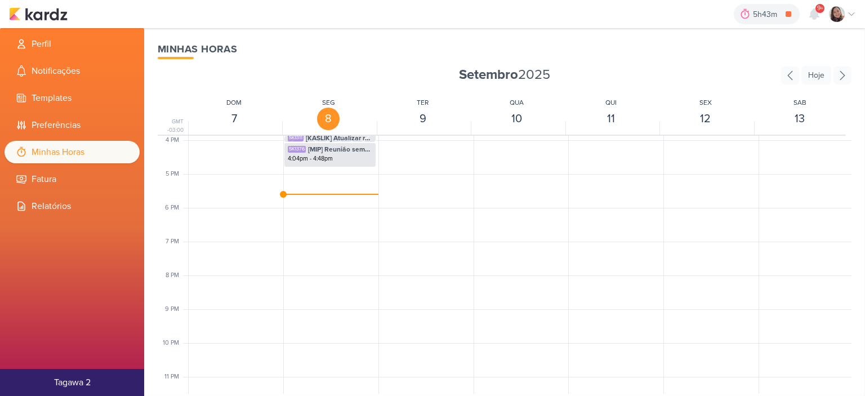
scroll to position [547, 0]
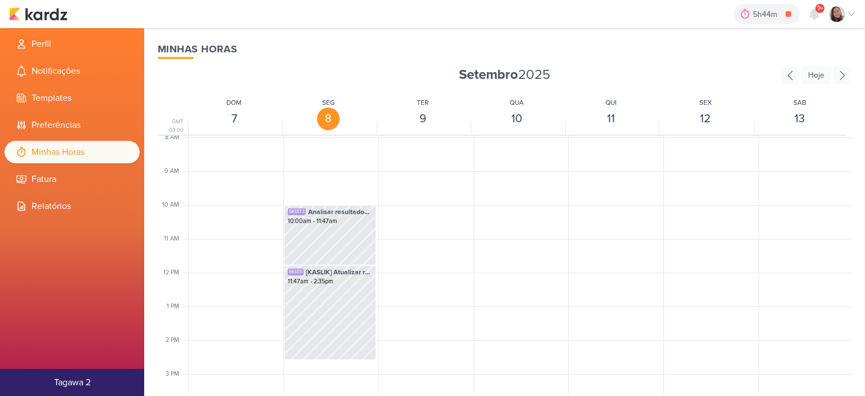
scroll to position [491, 0]
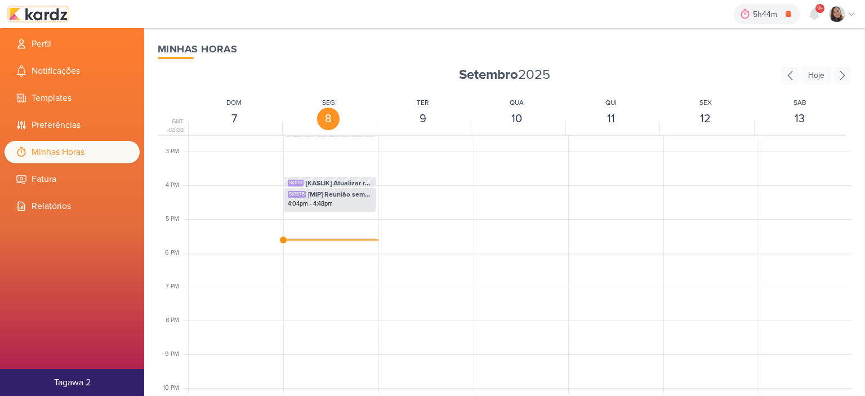
click at [49, 11] on img at bounding box center [38, 14] width 59 height 14
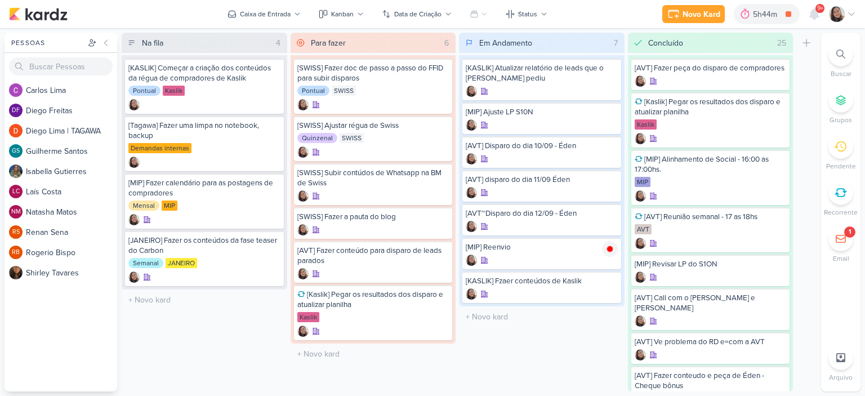
click at [850, 11] on icon at bounding box center [851, 14] width 9 height 9
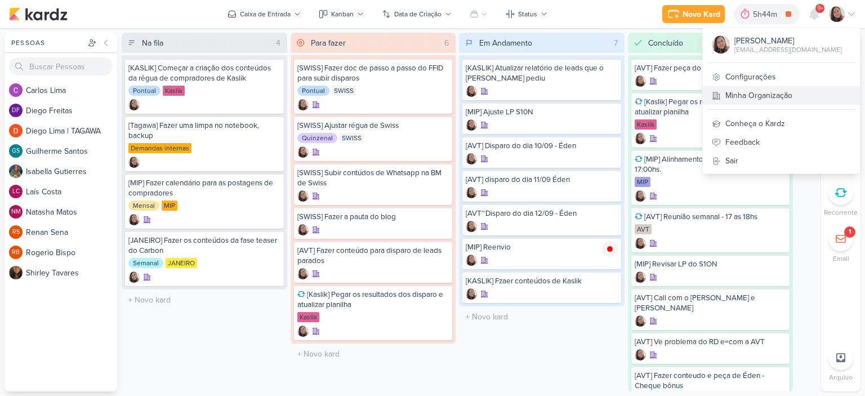
click at [754, 93] on link "Minha Organização" at bounding box center [781, 95] width 157 height 19
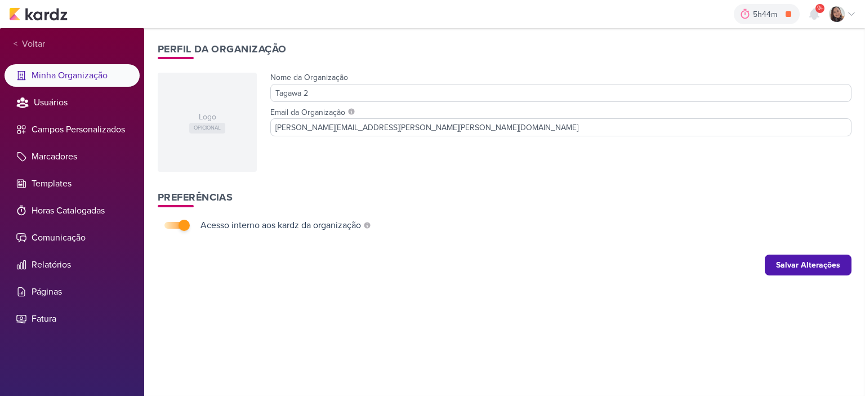
click at [855, 10] on icon at bounding box center [851, 14] width 9 height 9
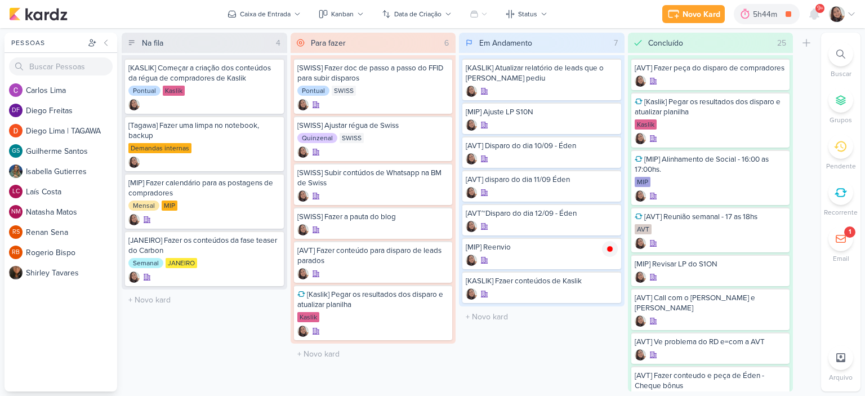
click at [851, 8] on div at bounding box center [842, 14] width 27 height 16
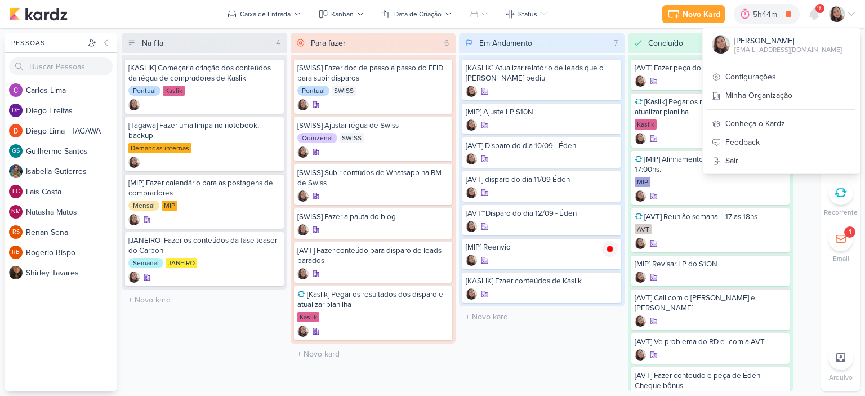
click at [767, 61] on div "[PERSON_NAME] [EMAIL_ADDRESS][DOMAIN_NAME] Configurações Minha Organização Conh…" at bounding box center [781, 100] width 158 height 147
click at [766, 69] on link "Configurações" at bounding box center [781, 77] width 157 height 19
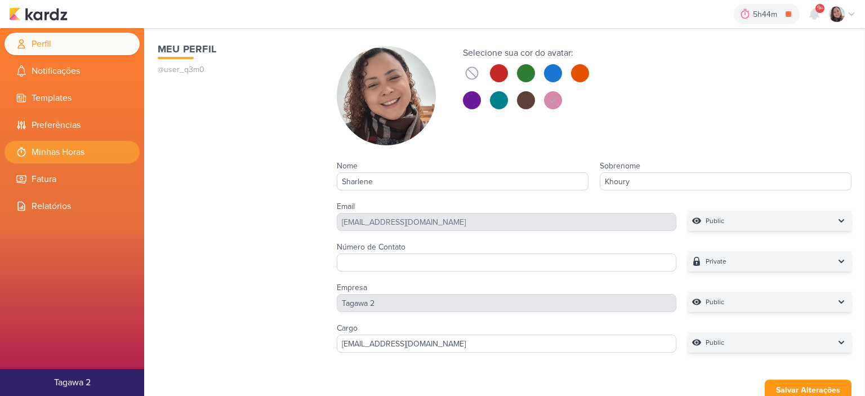
click at [73, 153] on li "Minhas Horas" at bounding box center [72, 152] width 135 height 23
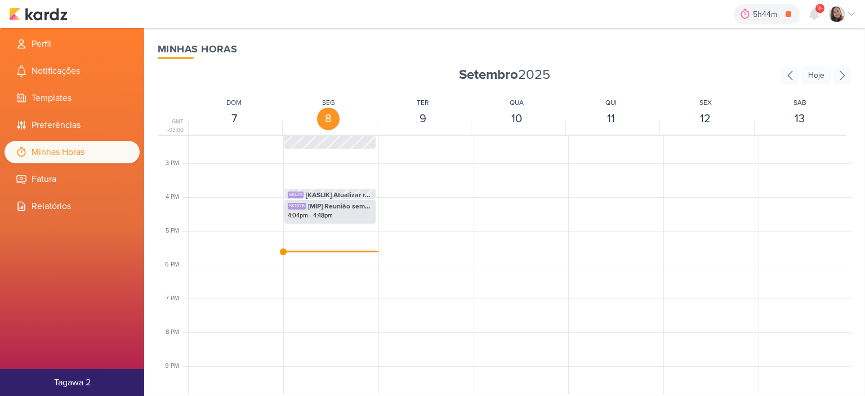
scroll to position [491, 0]
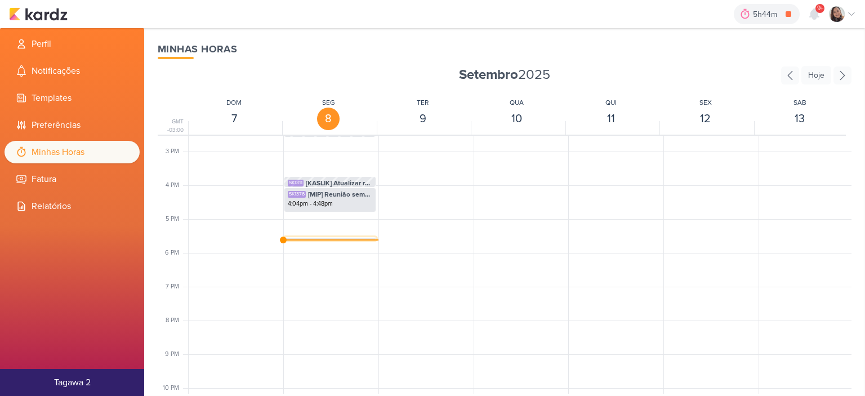
click at [351, 239] on div "SK1382 [MIP] Reenvio 5:32pm - 5:37pm" at bounding box center [330, 238] width 92 height 3
select select "pm"
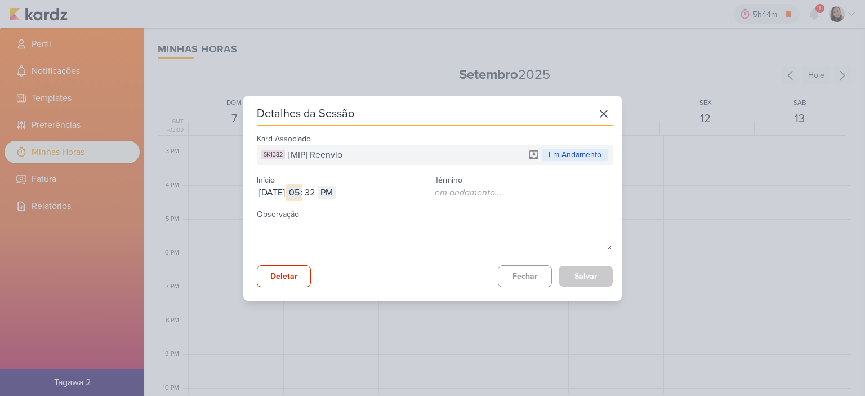
click at [301, 193] on input "05" at bounding box center [294, 193] width 14 height 14
type input "04"
click at [316, 193] on input "32" at bounding box center [310, 193] width 14 height 14
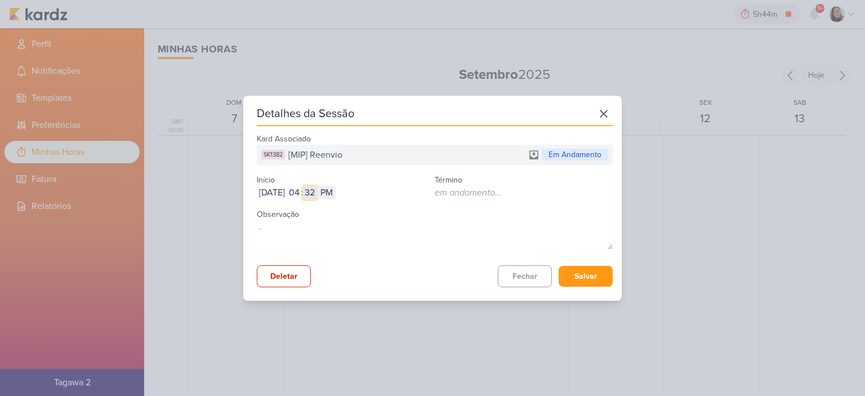
click at [316, 193] on input "32" at bounding box center [310, 193] width 14 height 14
type input "48"
click at [571, 273] on button "Salvar" at bounding box center [586, 276] width 54 height 21
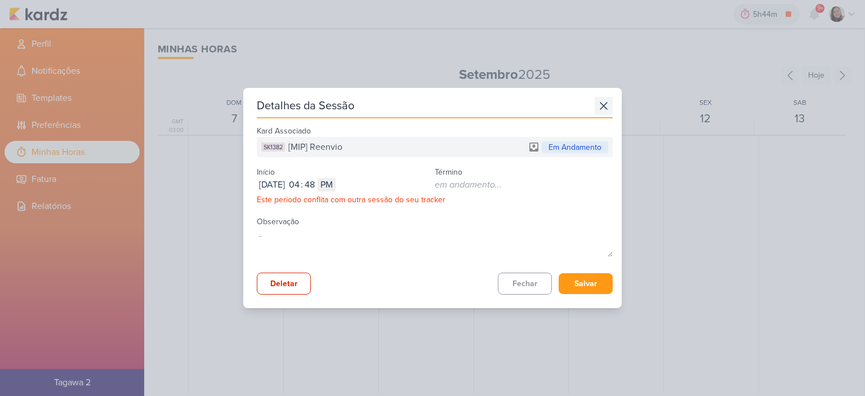
click at [602, 97] on icon at bounding box center [604, 106] width 18 height 18
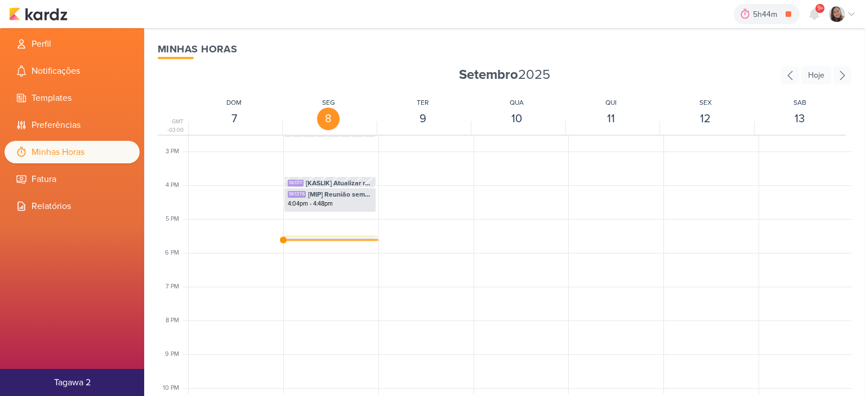
click at [317, 239] on div "SK1382 [MIP] Reenvio 5:32pm - 5:37pm" at bounding box center [330, 238] width 92 height 3
select select "pm"
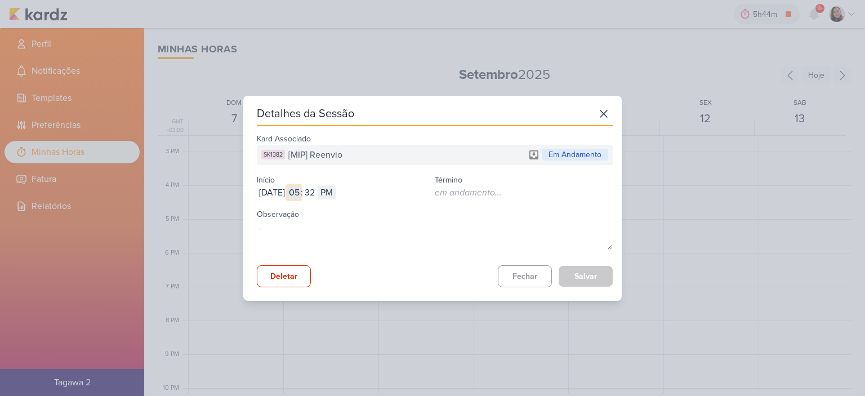
click at [301, 194] on input "05" at bounding box center [294, 193] width 14 height 14
type input "04"
click at [316, 190] on input "32" at bounding box center [310, 193] width 14 height 14
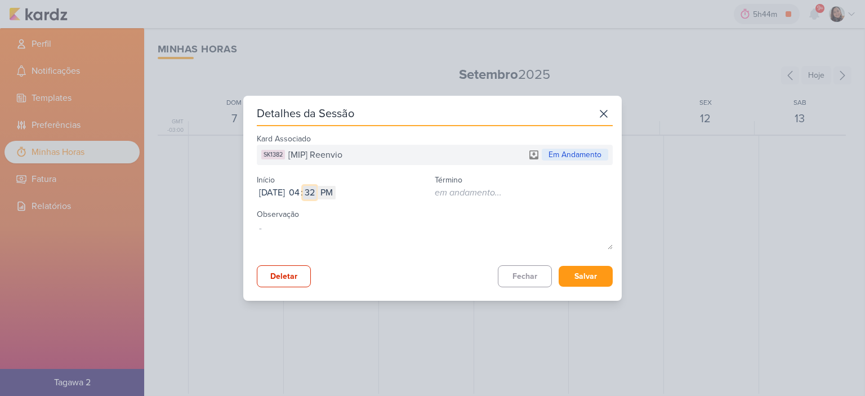
click at [316, 190] on input "32" at bounding box center [310, 193] width 14 height 14
type input "49"
click at [574, 269] on button "Salvar" at bounding box center [586, 276] width 54 height 21
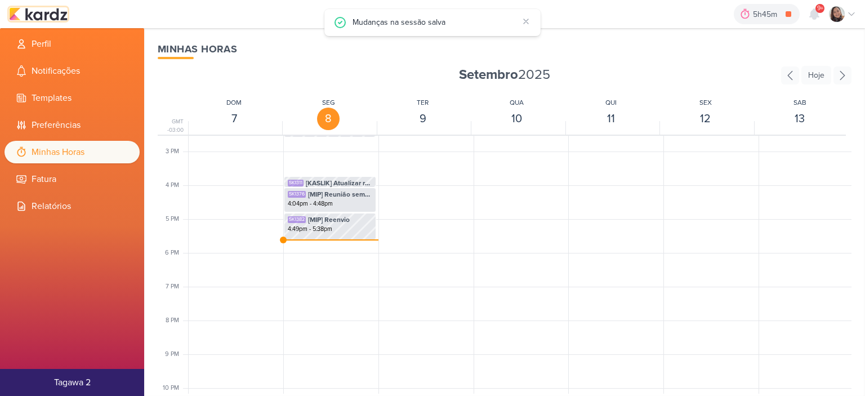
click at [46, 11] on img at bounding box center [38, 14] width 59 height 14
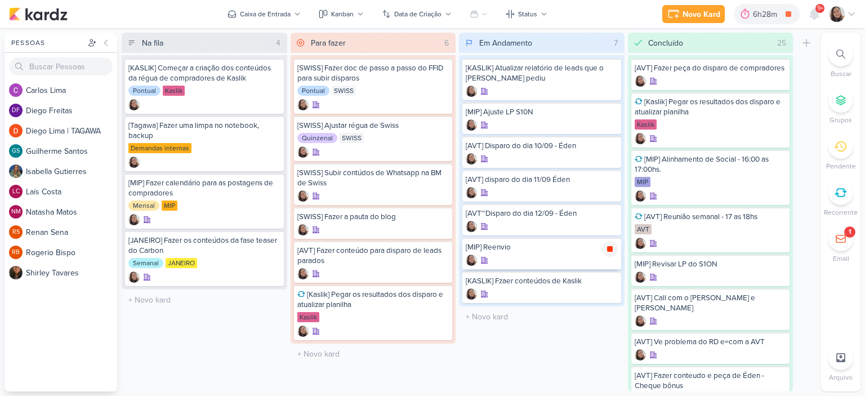
click at [613, 252] on div at bounding box center [610, 249] width 16 height 16
click at [610, 283] on icon at bounding box center [609, 282] width 9 height 9
click at [852, 16] on icon at bounding box center [851, 14] width 9 height 9
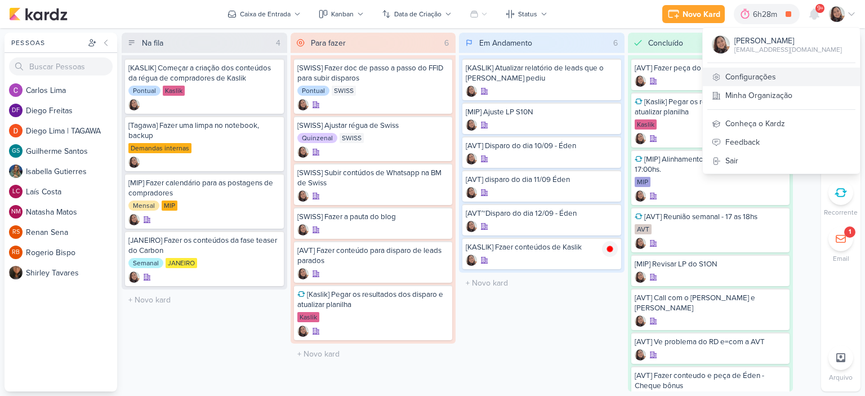
click at [747, 82] on link "Configurações" at bounding box center [781, 77] width 157 height 19
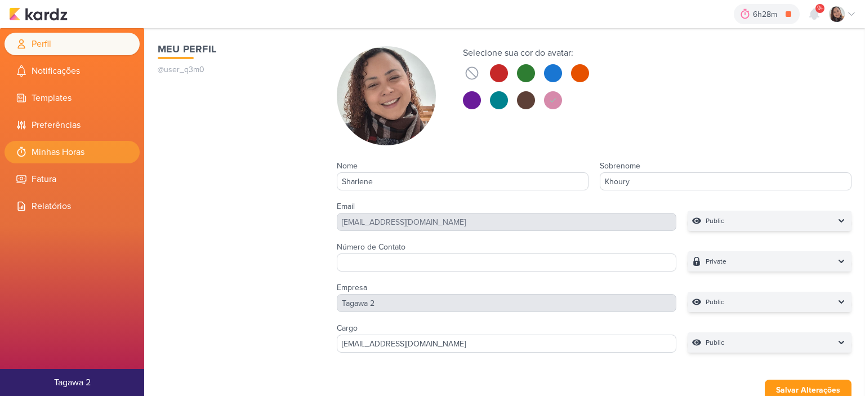
click at [75, 153] on li "Minhas Horas" at bounding box center [72, 152] width 135 height 23
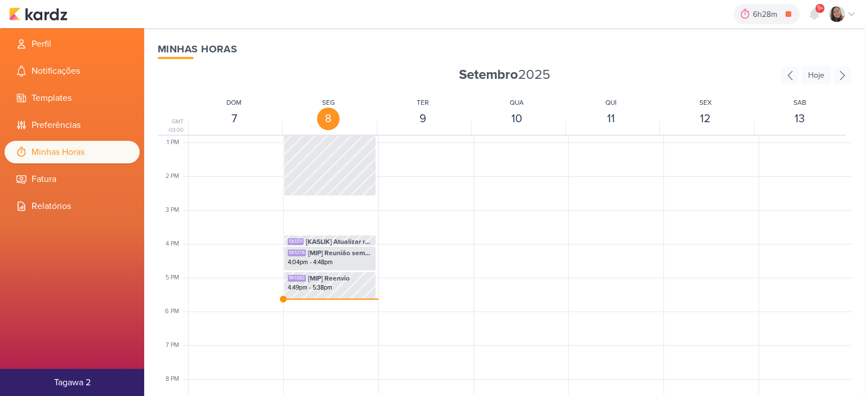
scroll to position [435, 0]
click at [331, 284] on div "4:49pm - 5:38pm" at bounding box center [330, 285] width 84 height 9
select select "pm"
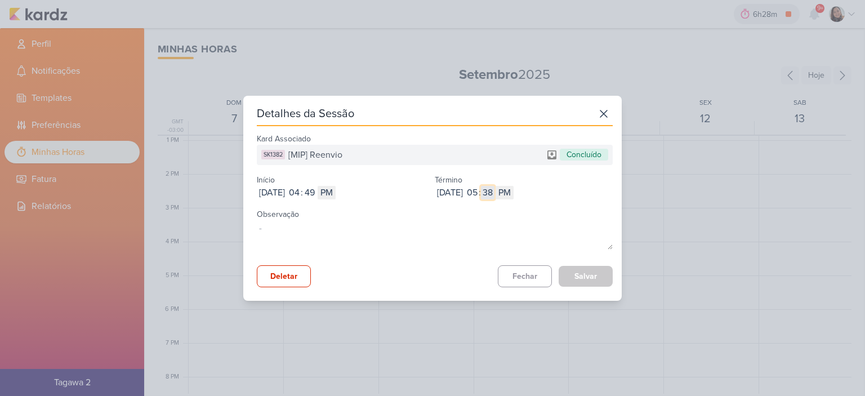
click at [494, 193] on input "38" at bounding box center [488, 193] width 14 height 14
type input "21"
click at [588, 283] on button "Salvar" at bounding box center [586, 276] width 54 height 21
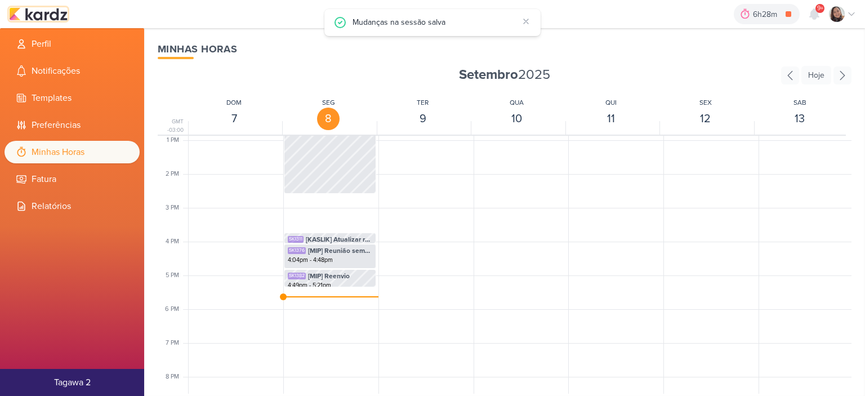
click at [48, 10] on img at bounding box center [38, 14] width 59 height 14
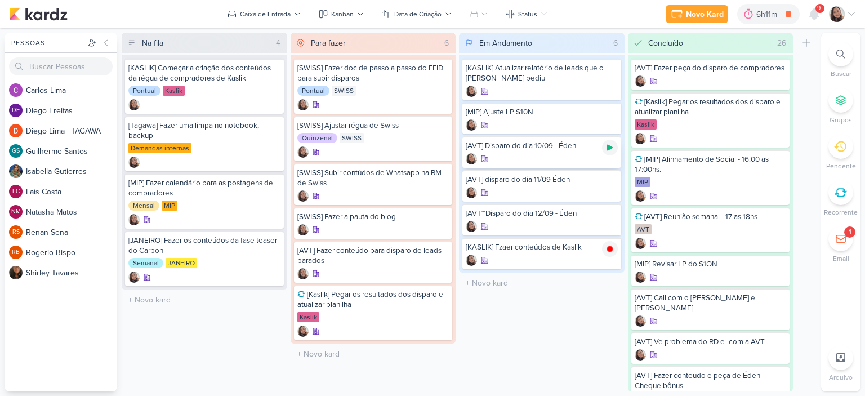
click at [610, 141] on div at bounding box center [610, 148] width 16 height 16
click at [532, 150] on div "[AVT] Disparo do dia 10/09 - Éden" at bounding box center [541, 152] width 159 height 32
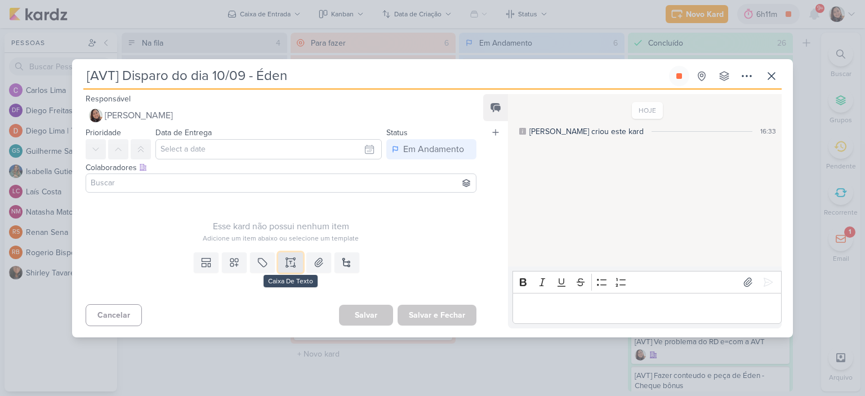
click at [285, 263] on icon at bounding box center [290, 262] width 11 height 11
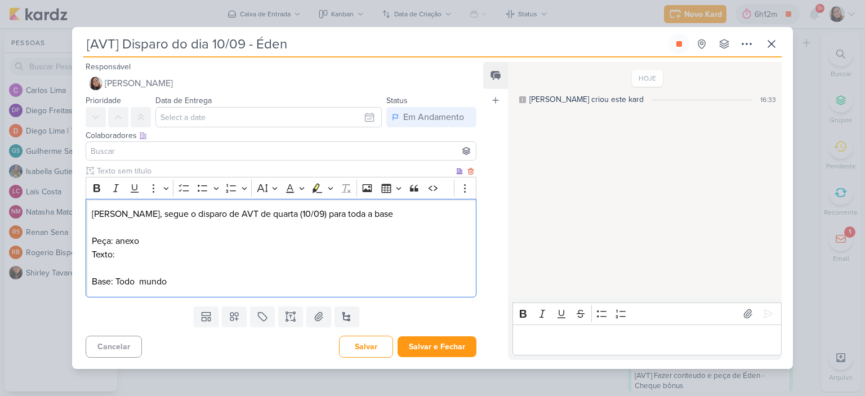
click at [405, 209] on p "Diego, segue o disparo de AVT de quarta (10/09) para toda a base" at bounding box center [281, 214] width 378 height 14
click at [290, 211] on p "Diego, segue o disparo de AVT de quarta (10/09) para toda a base" at bounding box center [281, 214] width 378 height 14
click at [267, 263] on p "Editor editing area: main" at bounding box center [281, 268] width 378 height 14
click at [276, 257] on p "Texto:" at bounding box center [281, 255] width 378 height 14
click at [315, 311] on icon at bounding box center [318, 316] width 11 height 11
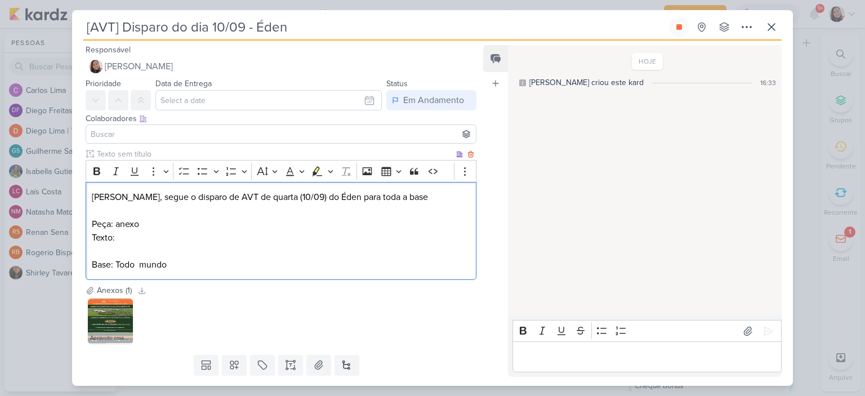
click at [329, 247] on p "Editor editing area: main" at bounding box center [281, 251] width 378 height 14
click at [331, 235] on p "Texto:" at bounding box center [281, 238] width 378 height 14
click at [363, 99] on input "text" at bounding box center [268, 100] width 226 height 20
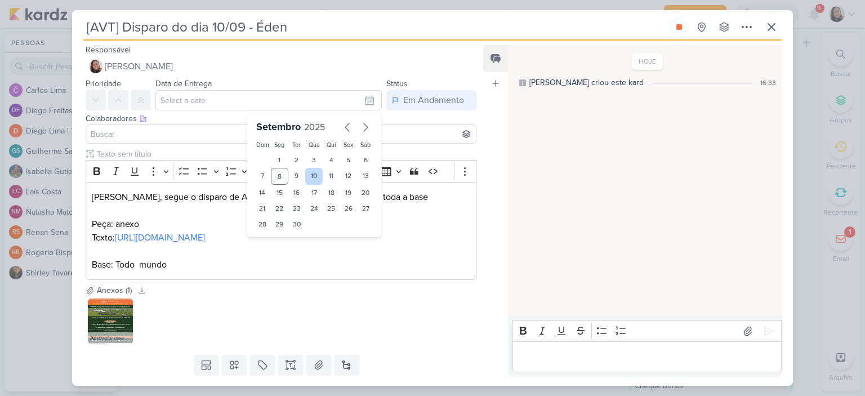
click at [312, 172] on div "10" at bounding box center [313, 176] width 17 height 17
type input "10 de setembro de 2025 às 23:59"
click at [499, 130] on div "Feed Atrelar email Solte o email para atrelar ao kard" at bounding box center [495, 211] width 25 height 332
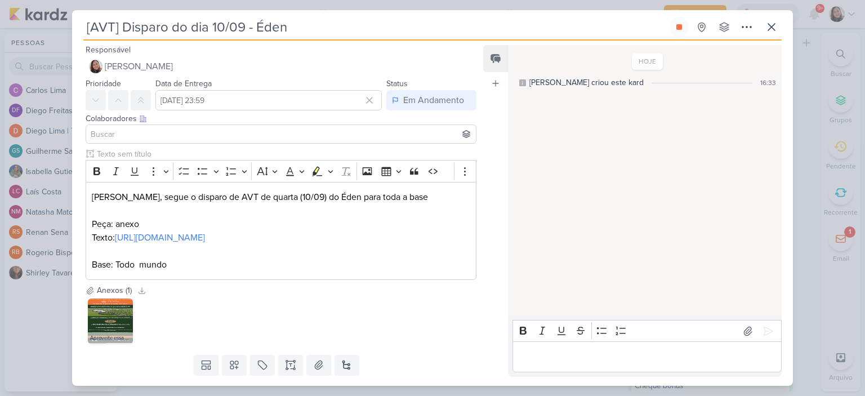
click at [96, 137] on input at bounding box center [280, 134] width 385 height 14
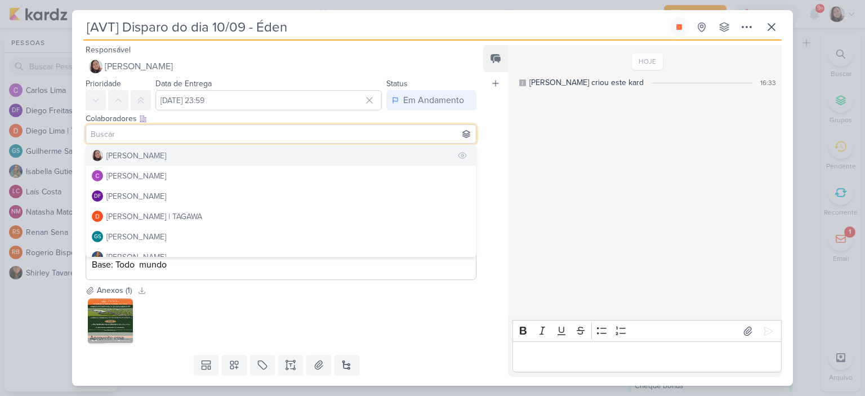
click at [144, 150] on div "[PERSON_NAME]" at bounding box center [136, 156] width 60 height 12
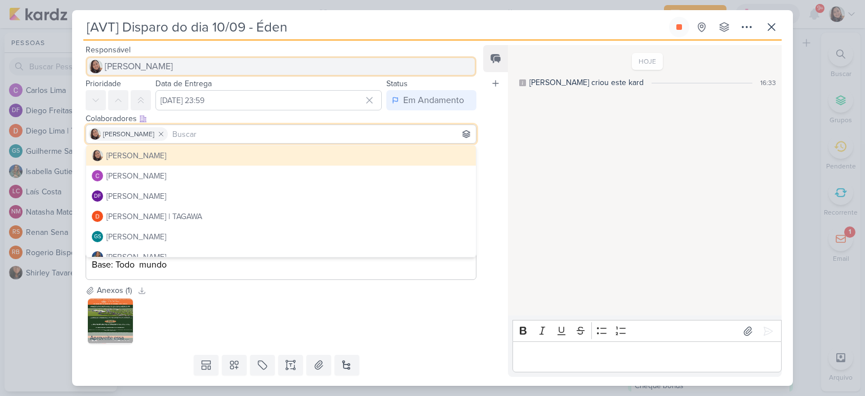
click at [146, 68] on span "[PERSON_NAME]" at bounding box center [139, 67] width 68 height 14
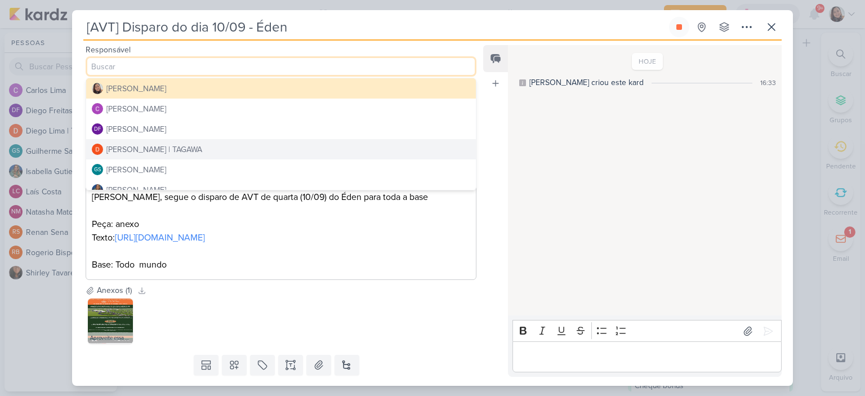
click at [131, 150] on div "Diego Lima | TAGAWA" at bounding box center [154, 150] width 96 height 12
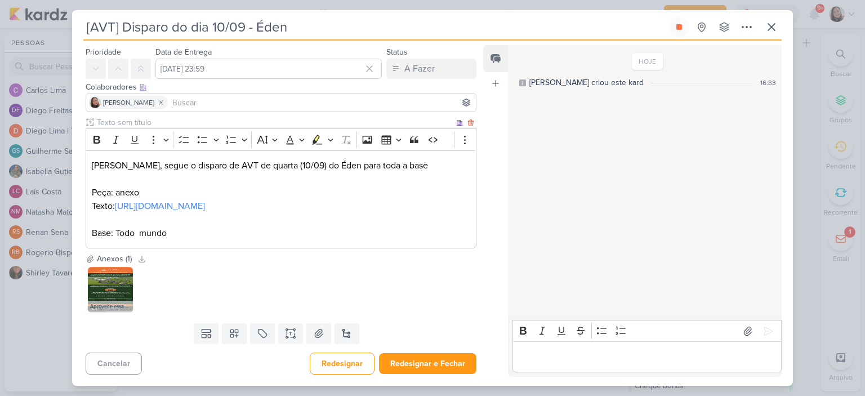
scroll to position [58, 0]
click at [405, 356] on button "Redesignar e Fechar" at bounding box center [427, 363] width 97 height 21
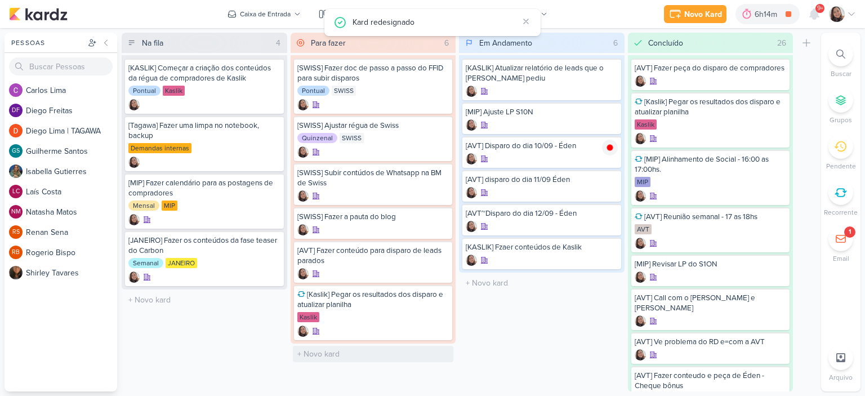
scroll to position [0, 0]
click at [849, 12] on icon at bounding box center [851, 14] width 9 height 9
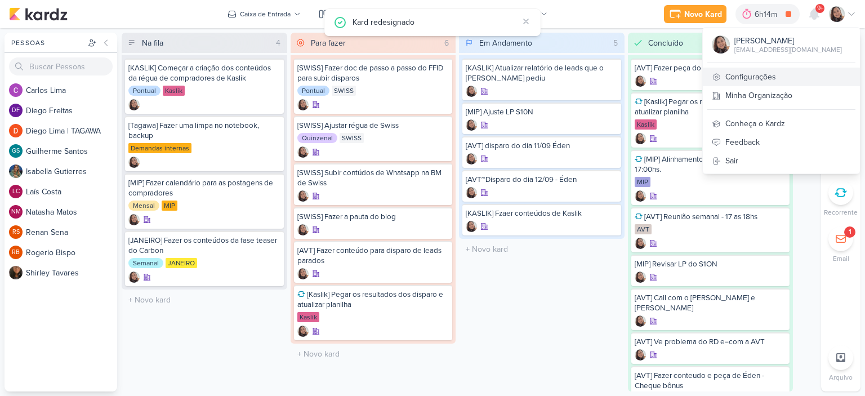
click at [743, 81] on link "Configurações" at bounding box center [781, 77] width 157 height 19
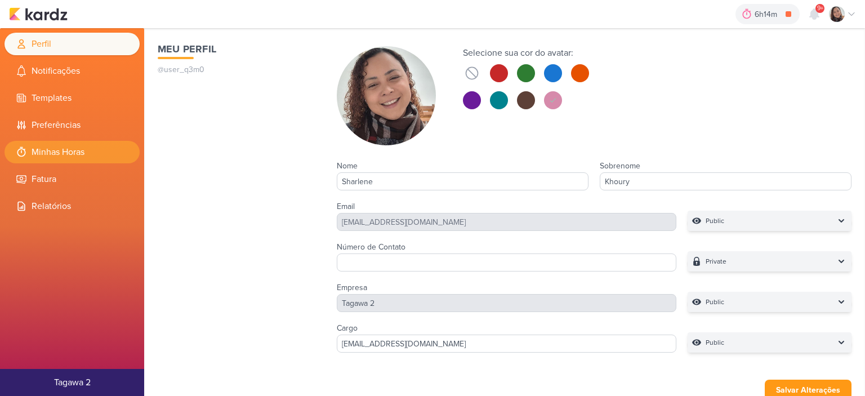
click at [101, 148] on li "Minhas Horas" at bounding box center [72, 152] width 135 height 23
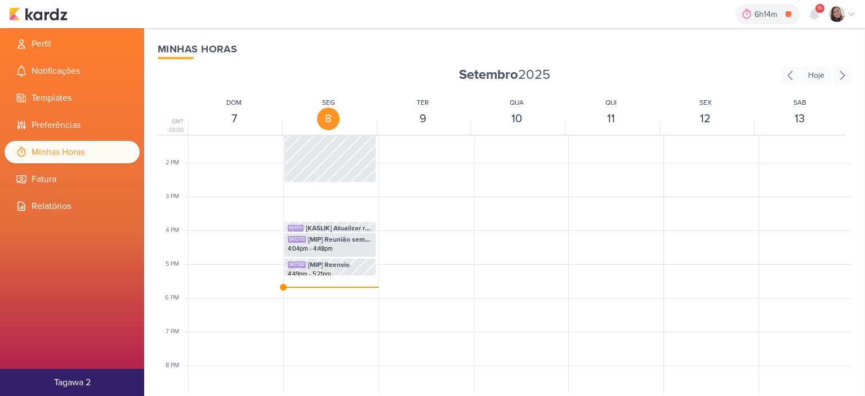
scroll to position [491, 0]
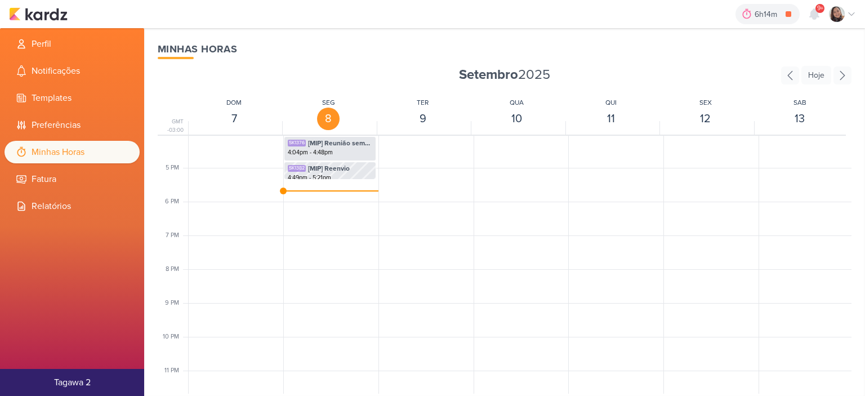
scroll to position [547, 0]
